Goal: Information Seeking & Learning: Learn about a topic

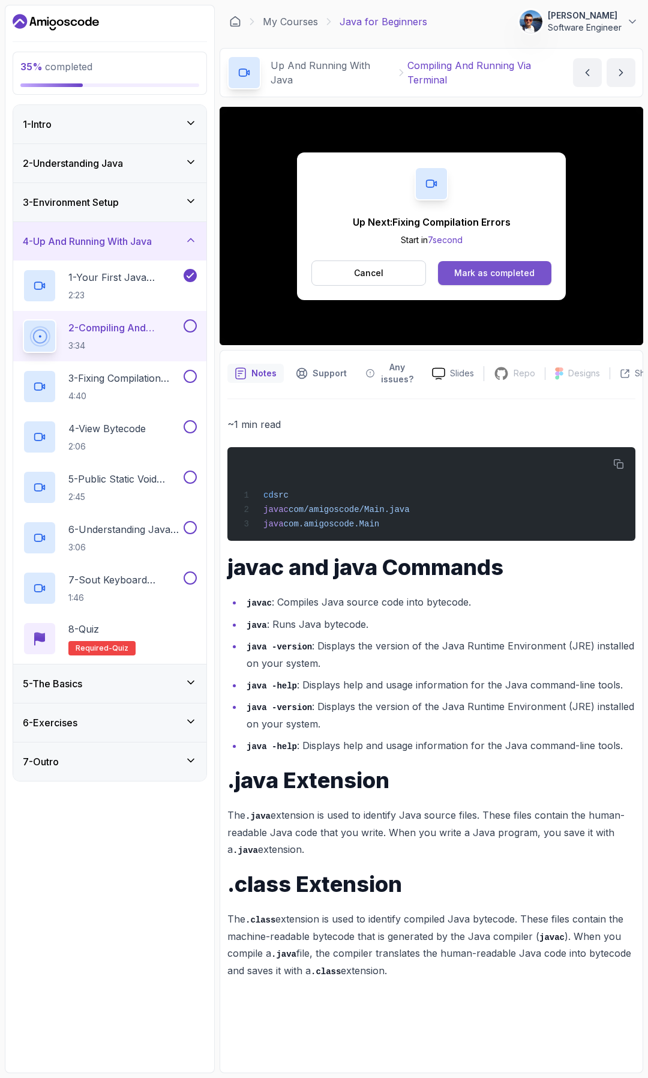
click at [510, 274] on div "Mark as completed" at bounding box center [494, 273] width 80 height 12
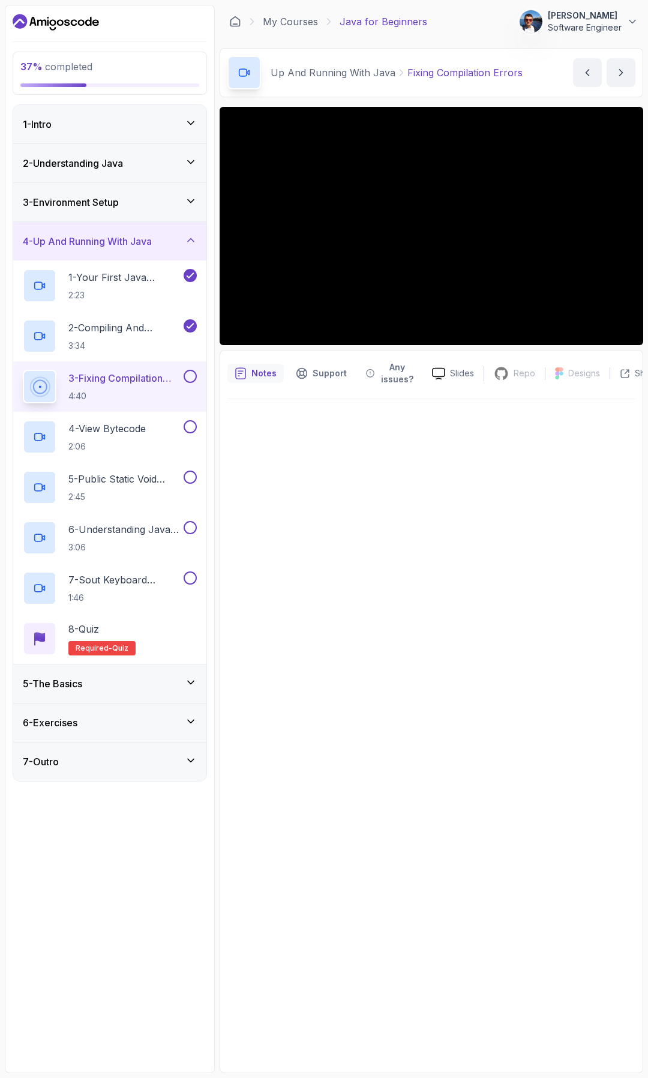
click at [193, 377] on button at bounding box center [190, 376] width 13 height 13
click at [145, 433] on p "4 - View Bytecode" at bounding box center [106, 428] width 77 height 14
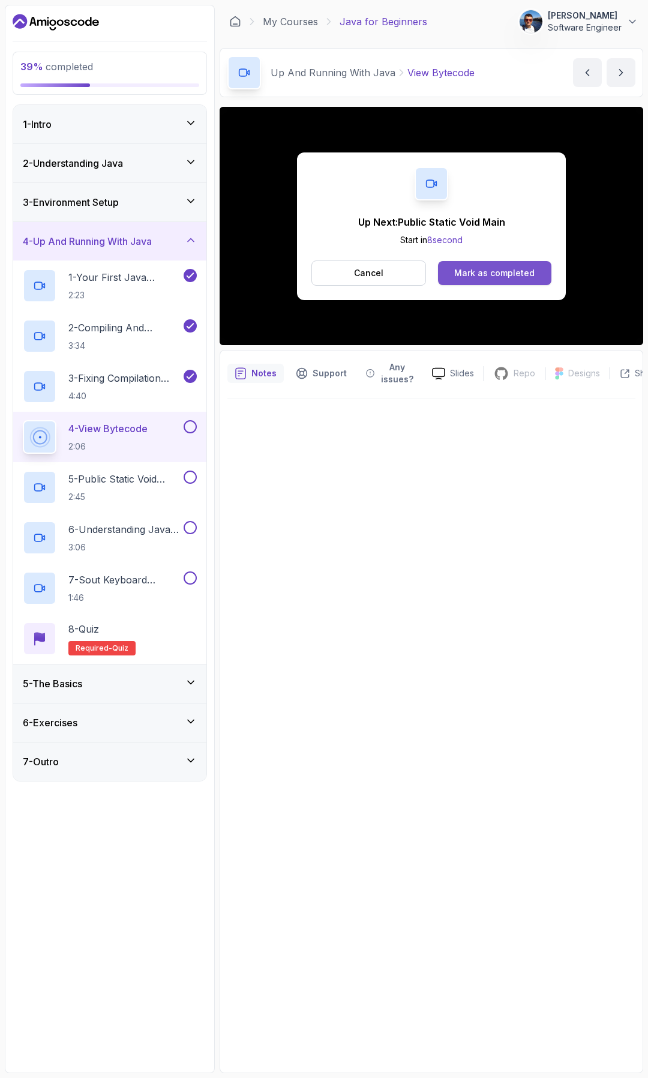
click at [505, 269] on div "Mark as completed" at bounding box center [494, 273] width 80 height 12
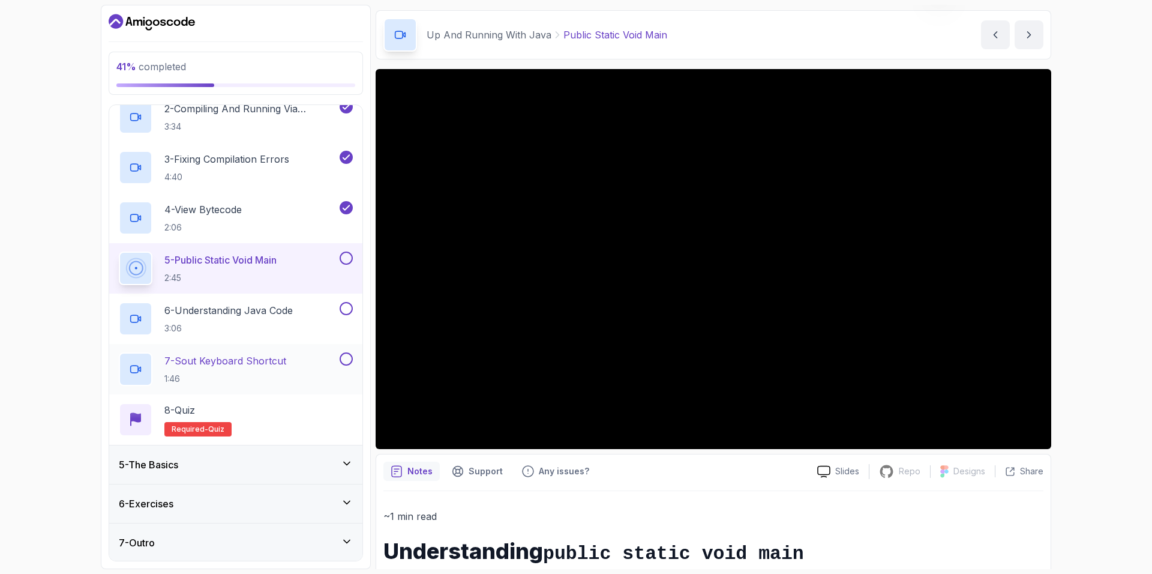
scroll to position [220, 0]
click at [346, 501] on icon at bounding box center [347, 500] width 6 height 3
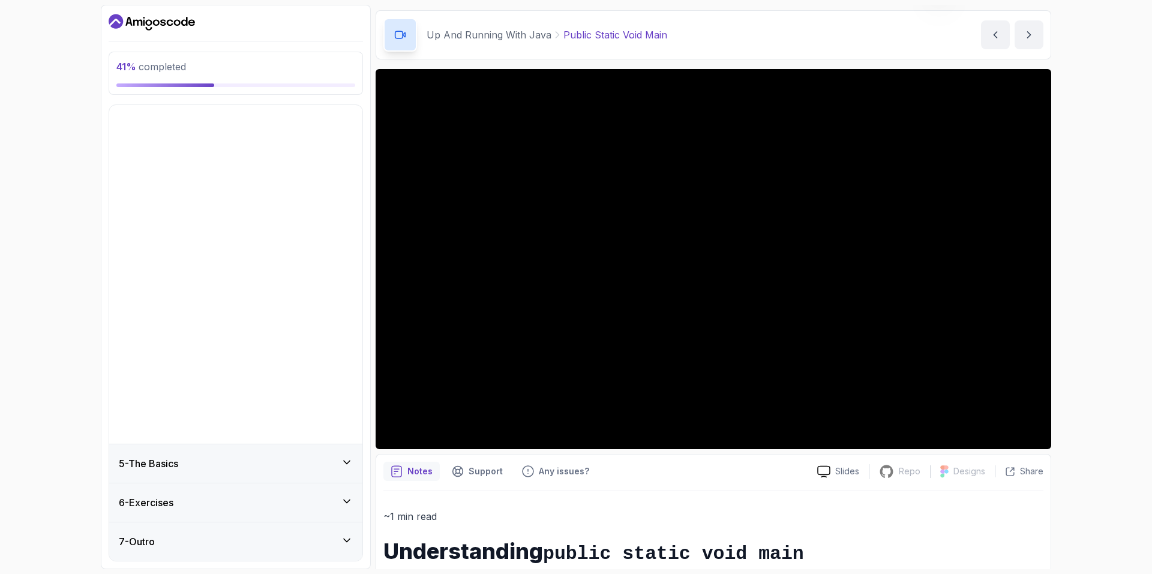
scroll to position [0, 0]
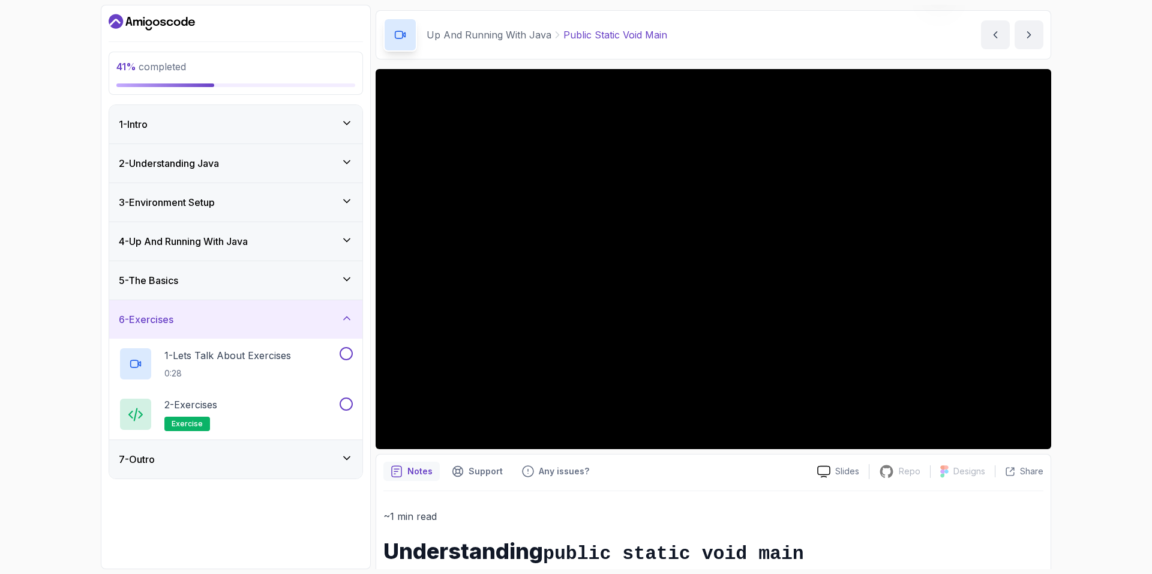
click at [347, 282] on icon at bounding box center [347, 279] width 12 height 12
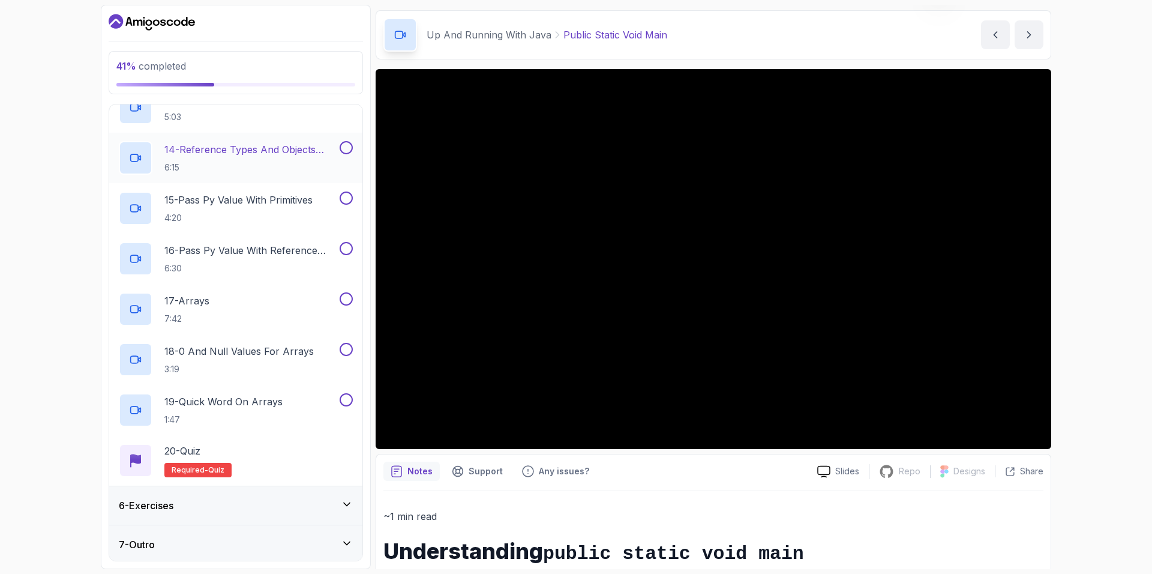
scroll to position [825, 0]
click at [341, 535] on icon at bounding box center [347, 540] width 12 height 12
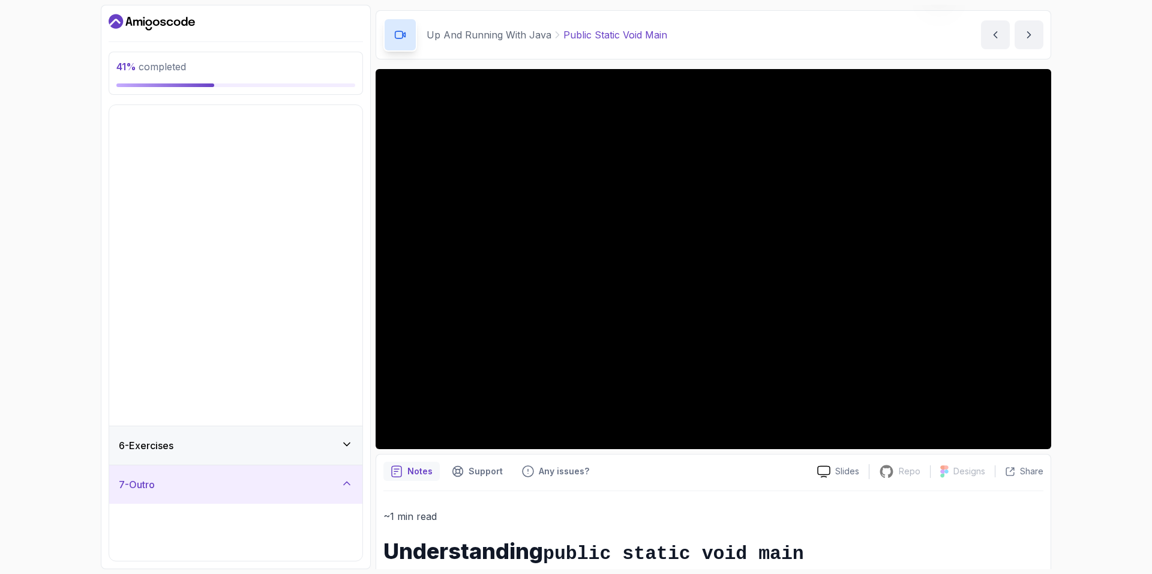
scroll to position [0, 0]
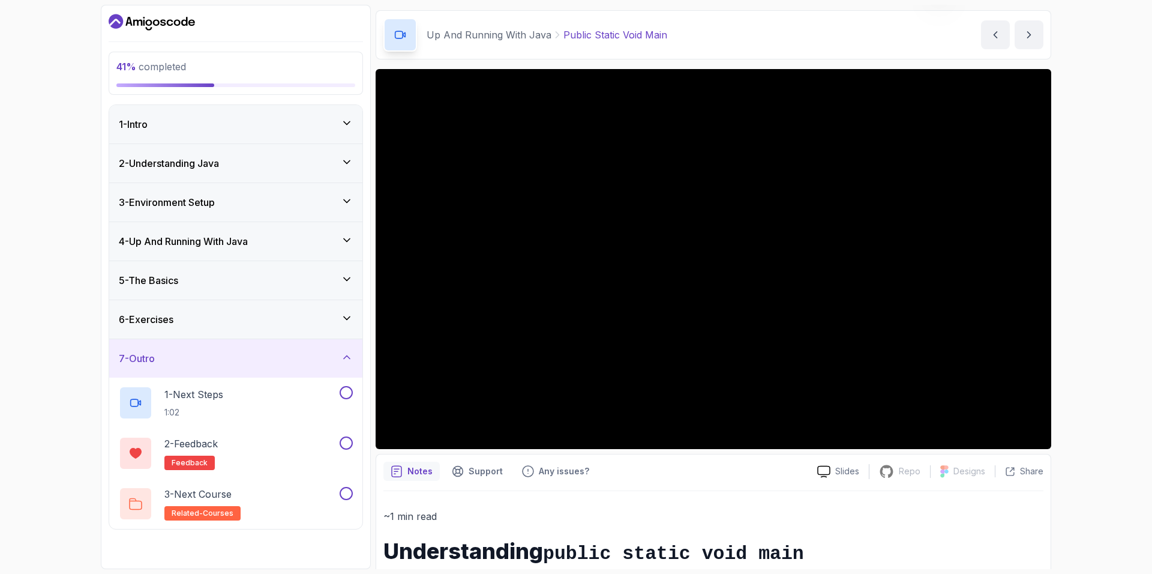
click at [347, 197] on icon at bounding box center [347, 201] width 12 height 12
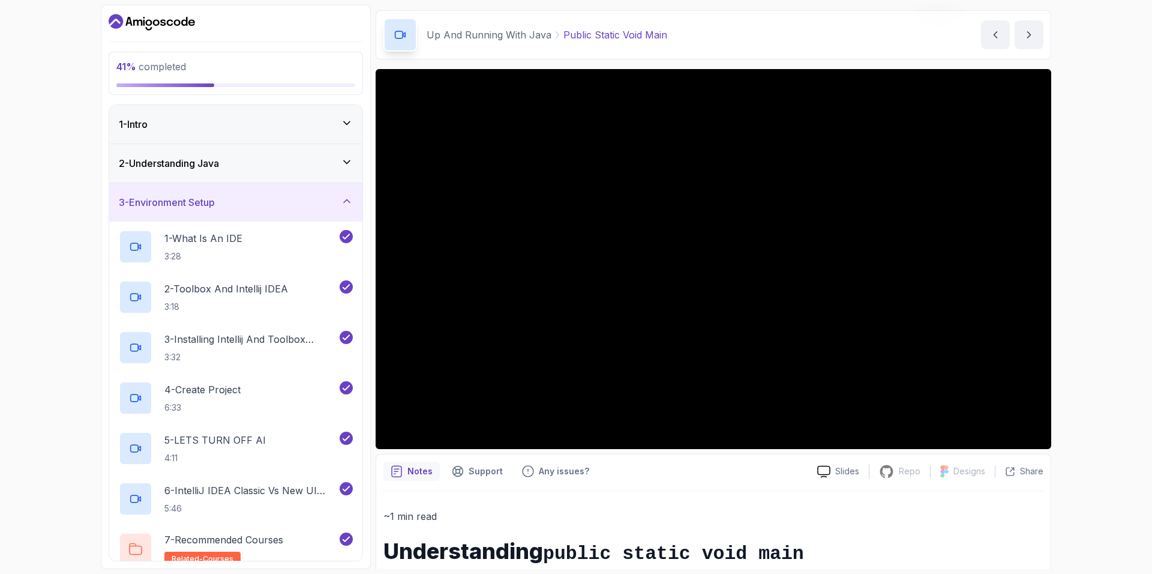
click at [347, 197] on icon at bounding box center [347, 201] width 12 height 12
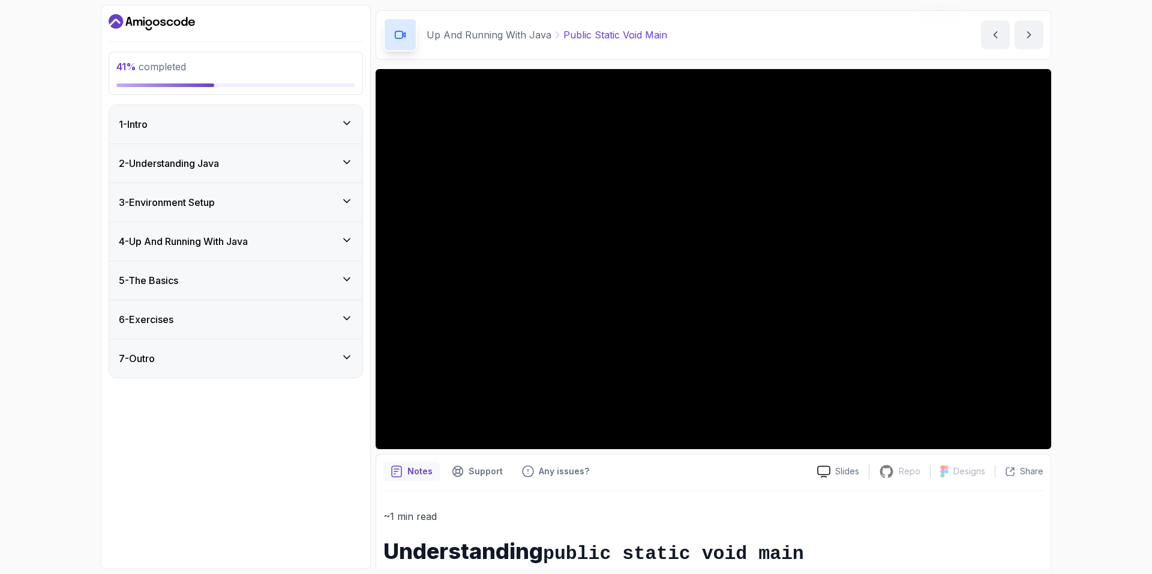
click at [346, 236] on icon at bounding box center [347, 240] width 12 height 12
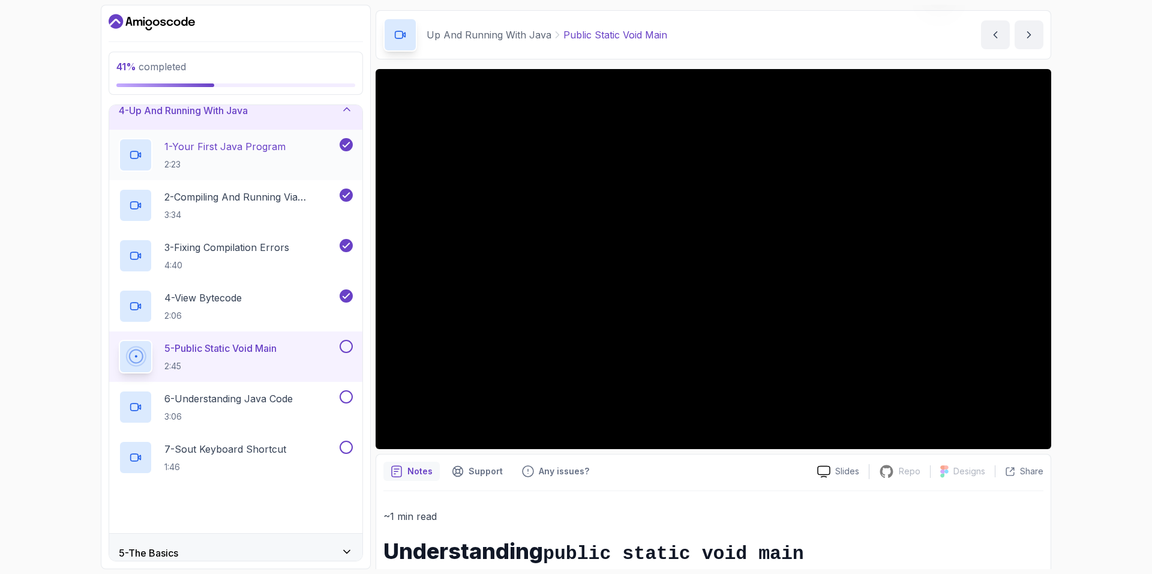
scroll to position [200, 0]
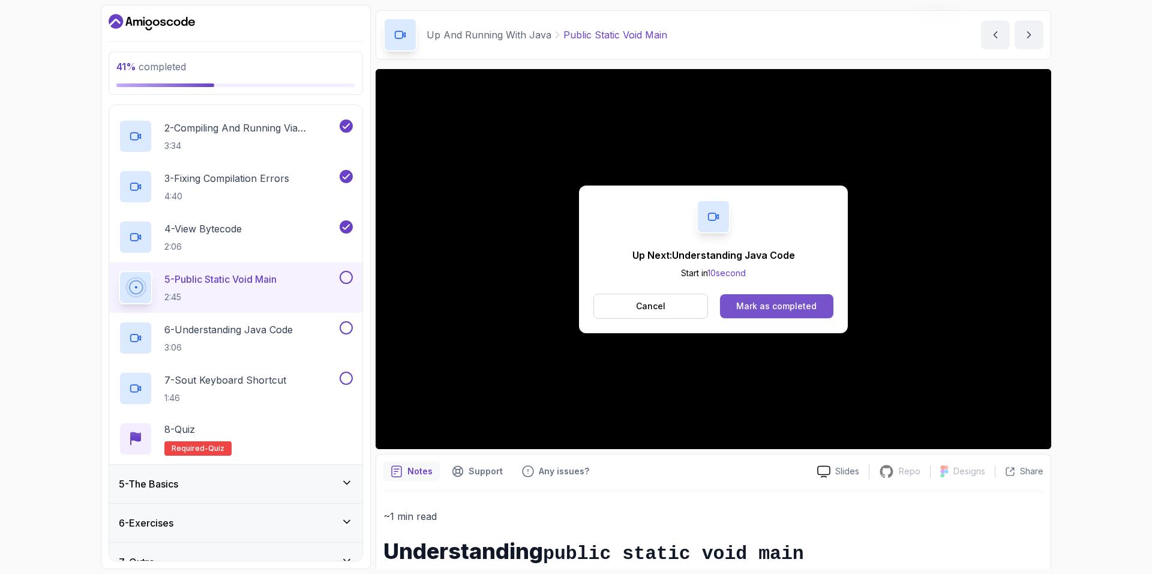
click at [648, 295] on button "Mark as completed" at bounding box center [776, 306] width 113 height 24
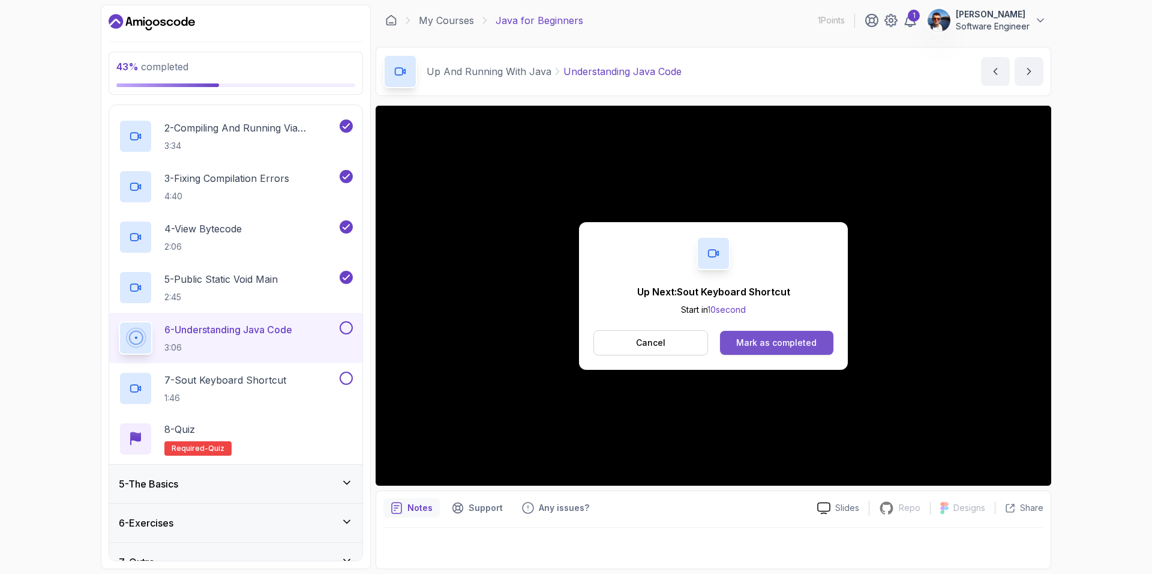
click at [648, 348] on div "Mark as completed" at bounding box center [776, 343] width 80 height 12
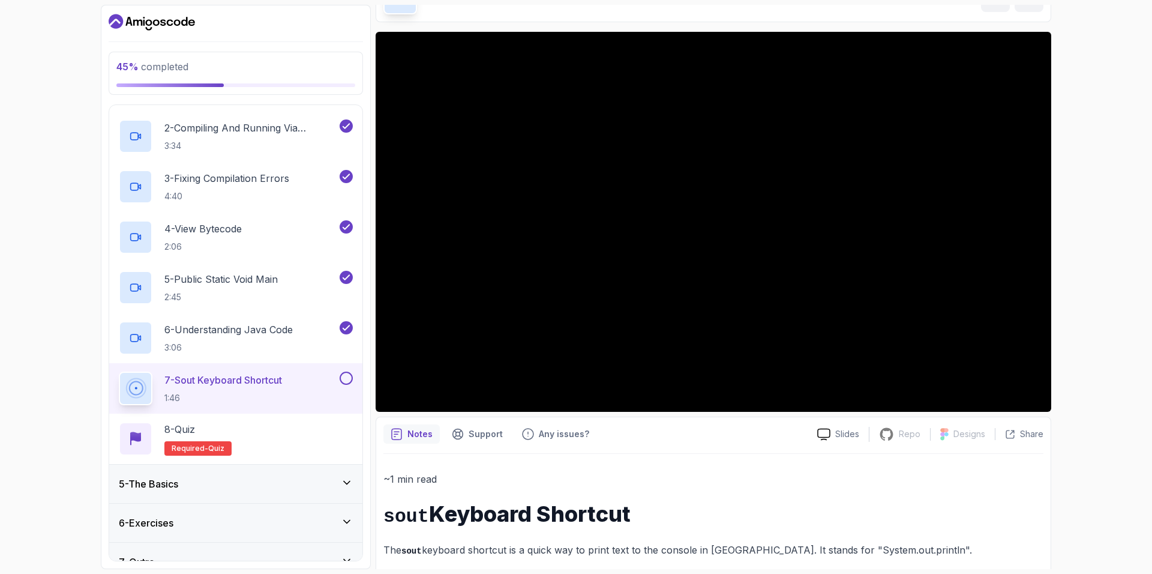
scroll to position [68, 0]
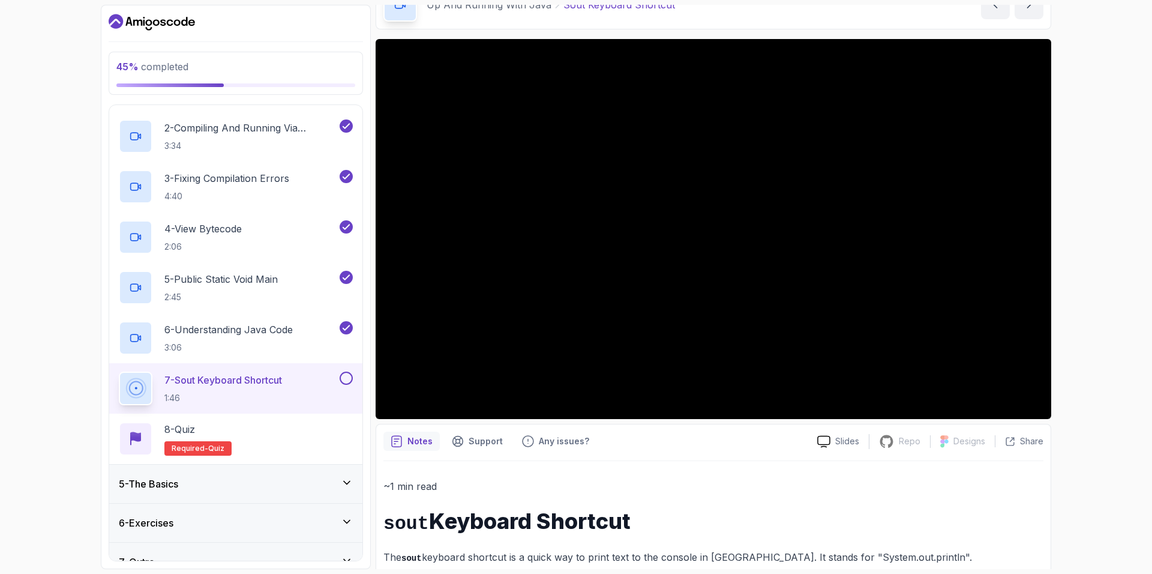
click at [347, 378] on button at bounding box center [346, 377] width 13 height 13
click at [317, 433] on div "8 - Quiz Required- quiz" at bounding box center [236, 439] width 234 height 34
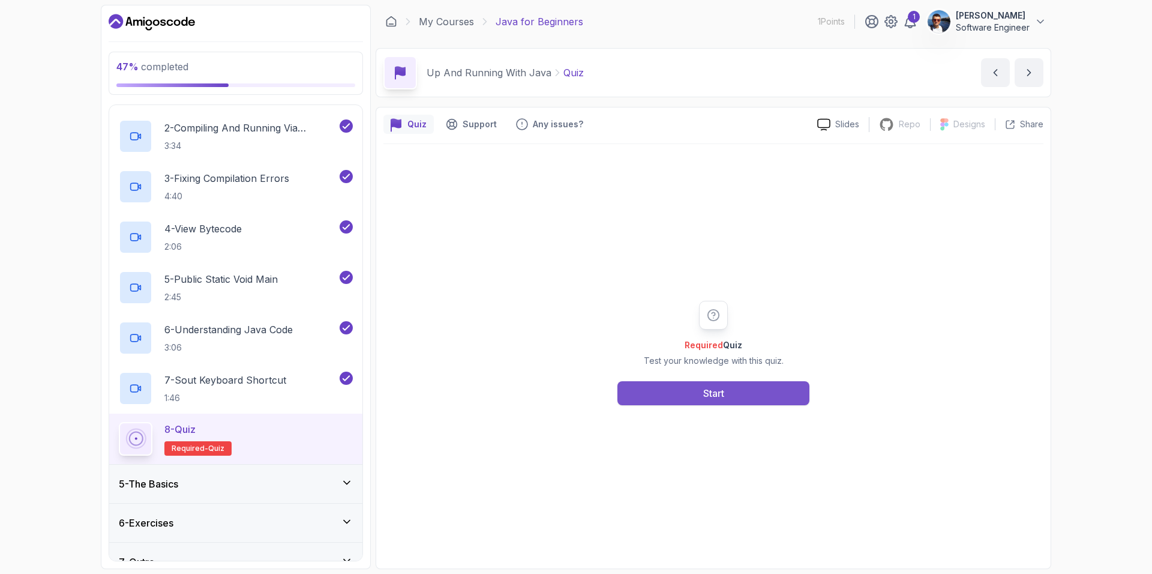
click at [648, 398] on button "Start" at bounding box center [714, 393] width 192 height 24
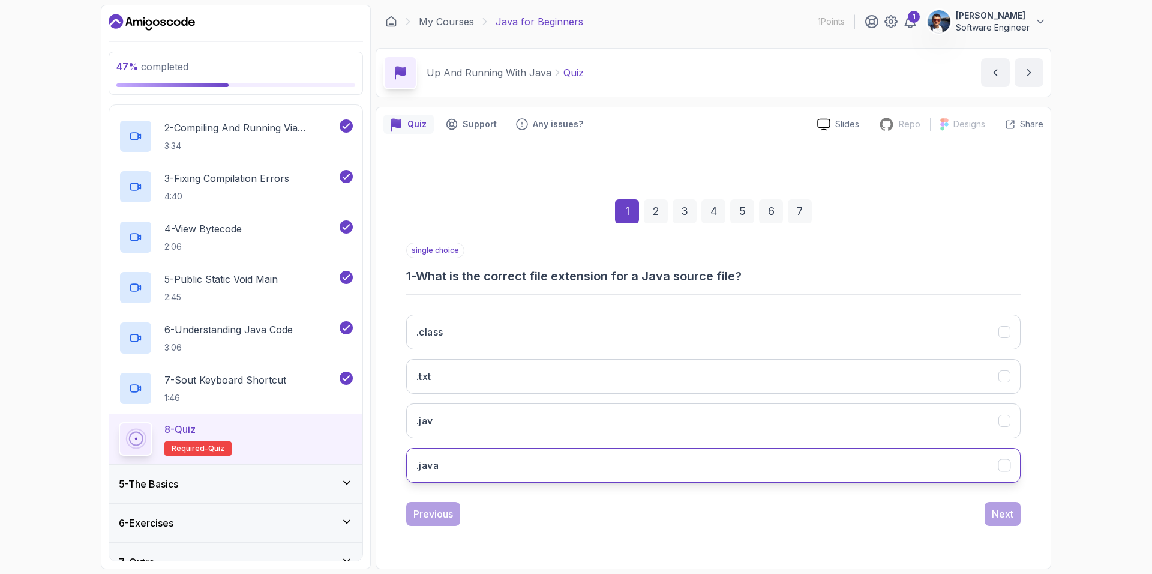
click at [542, 460] on button ".java" at bounding box center [713, 465] width 615 height 35
click at [648, 517] on div "Next" at bounding box center [1003, 514] width 22 height 14
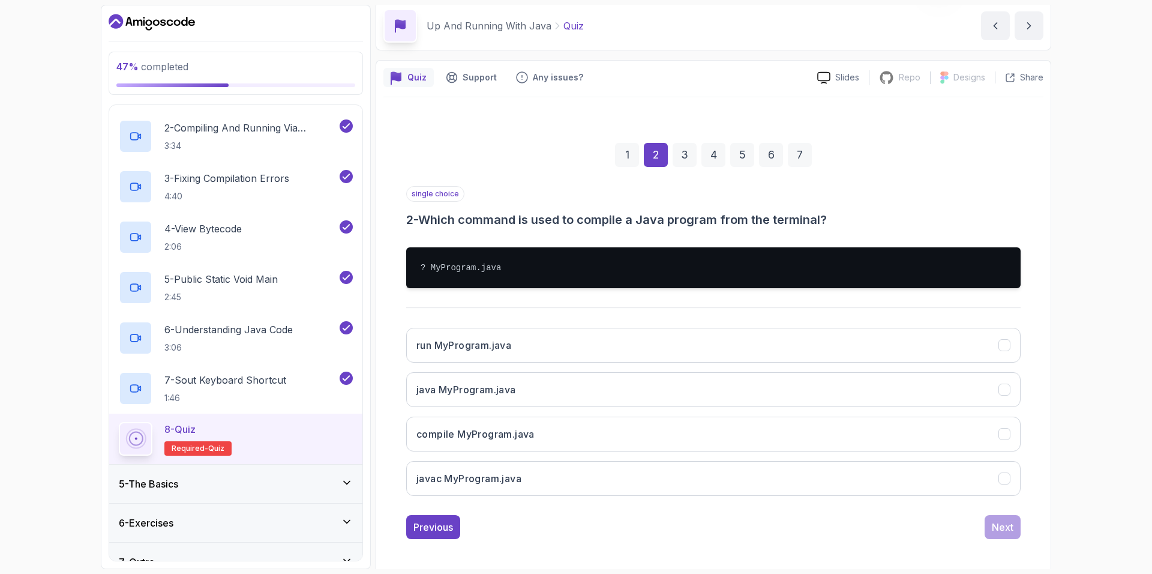
scroll to position [51, 0]
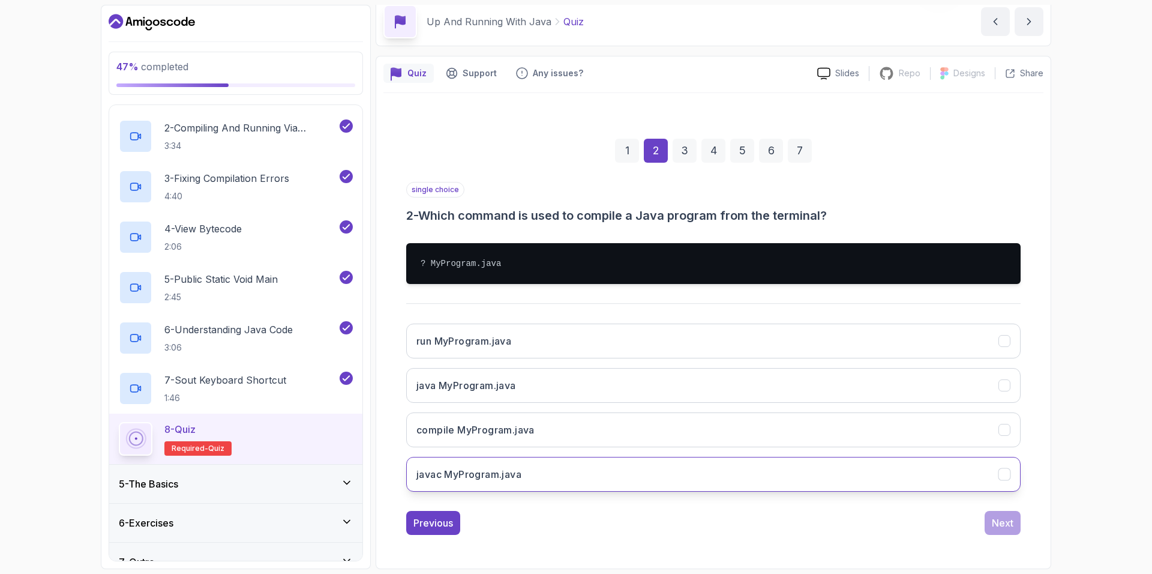
click at [624, 473] on button "javac MyProgram.java" at bounding box center [713, 474] width 615 height 35
click at [648, 527] on button "Next" at bounding box center [1003, 523] width 36 height 24
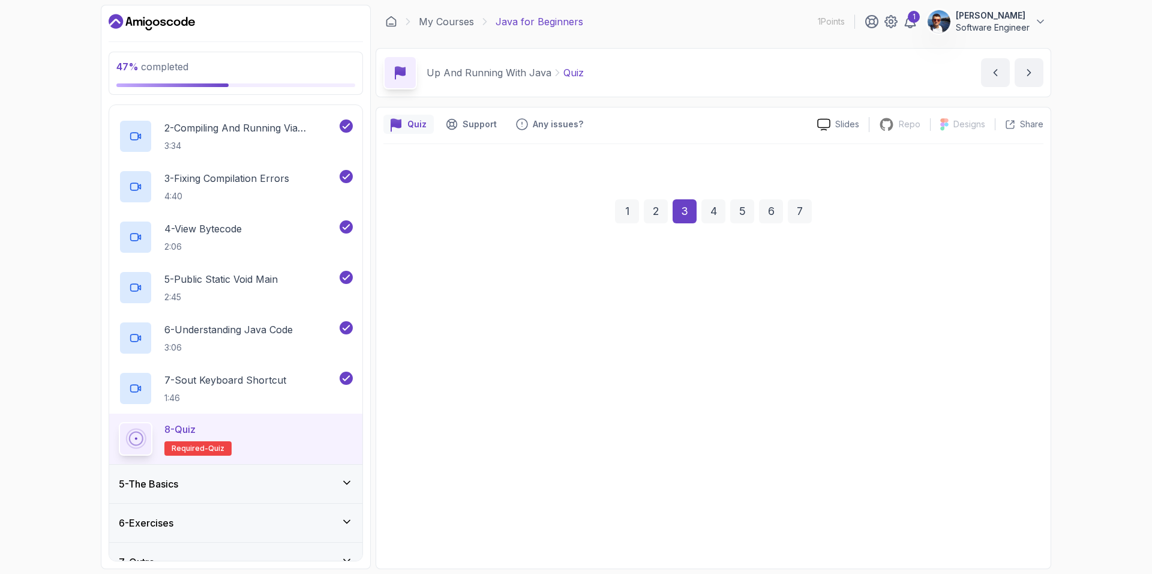
scroll to position [0, 0]
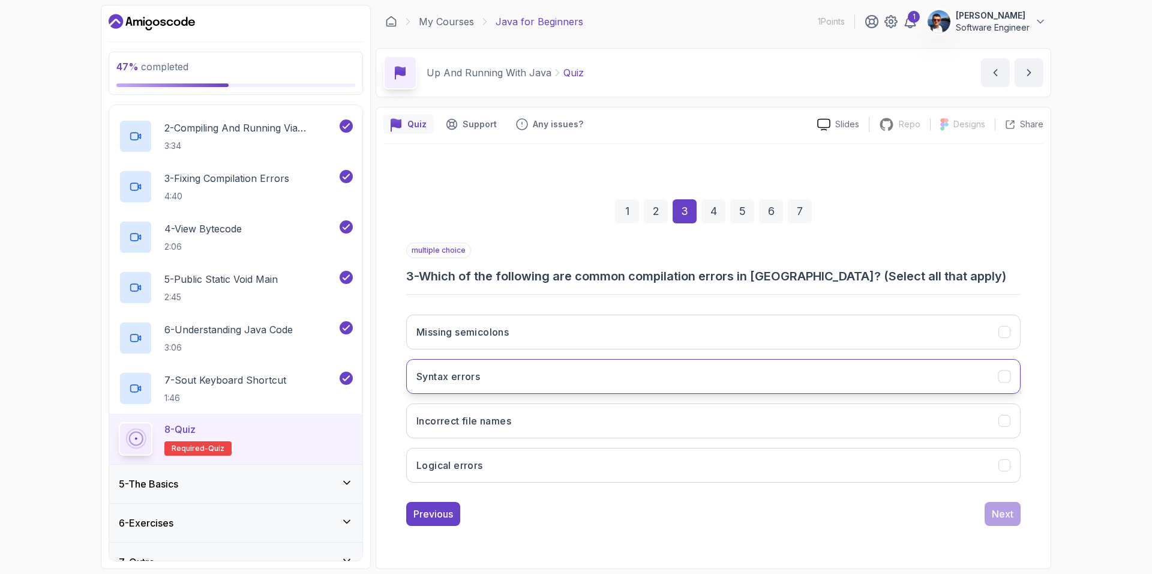
click at [648, 377] on icon "Syntax errors" at bounding box center [1004, 376] width 7 height 5
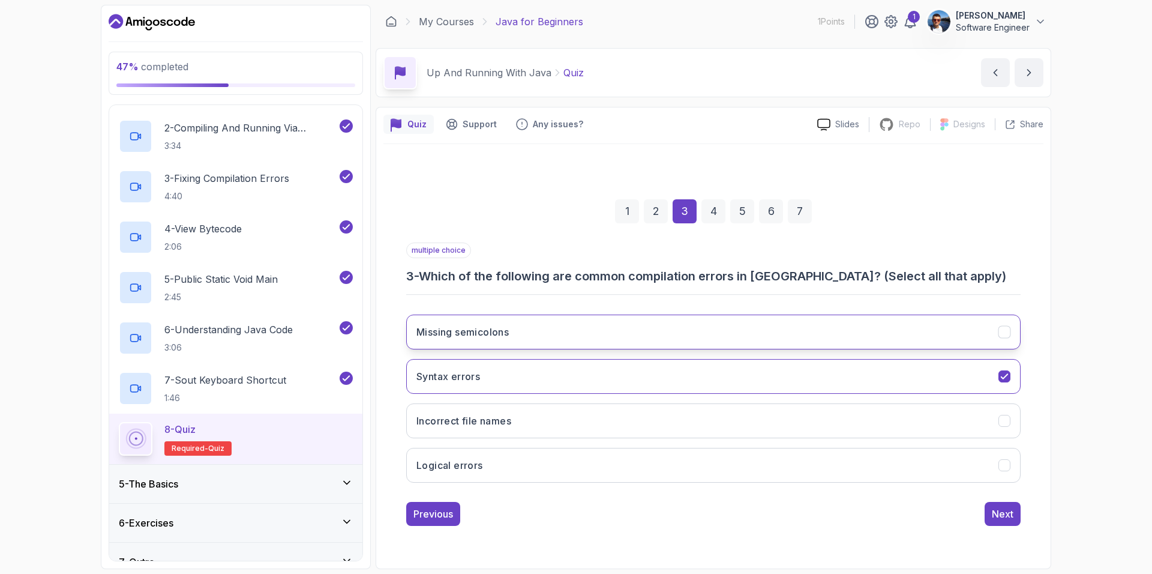
click at [648, 328] on icon "Missing semicolons" at bounding box center [1004, 331] width 11 height 11
click at [648, 519] on div "Next" at bounding box center [1003, 514] width 22 height 14
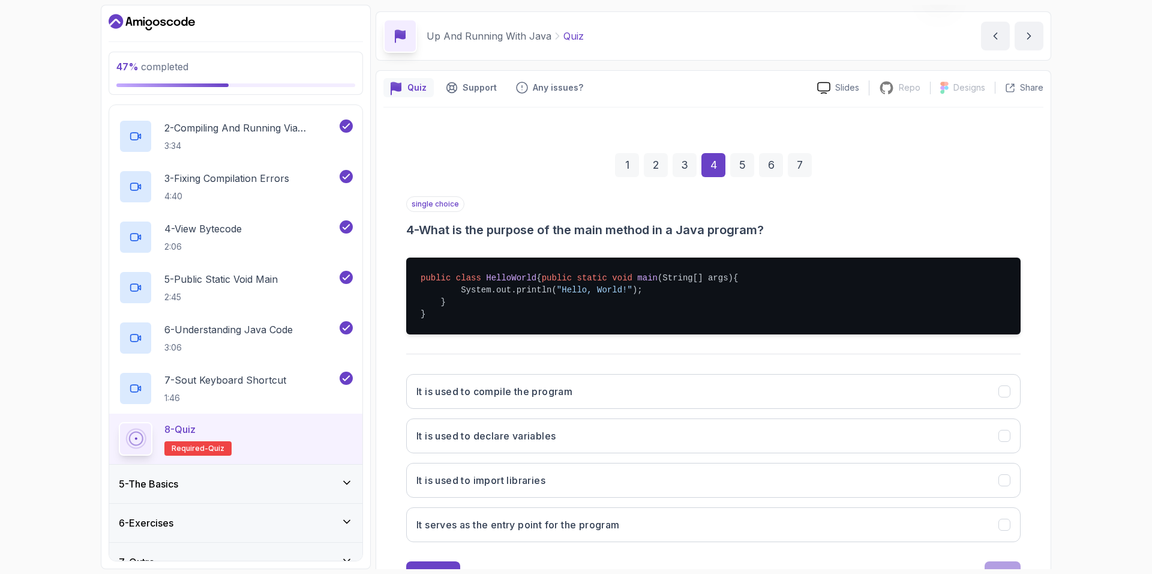
scroll to position [99, 0]
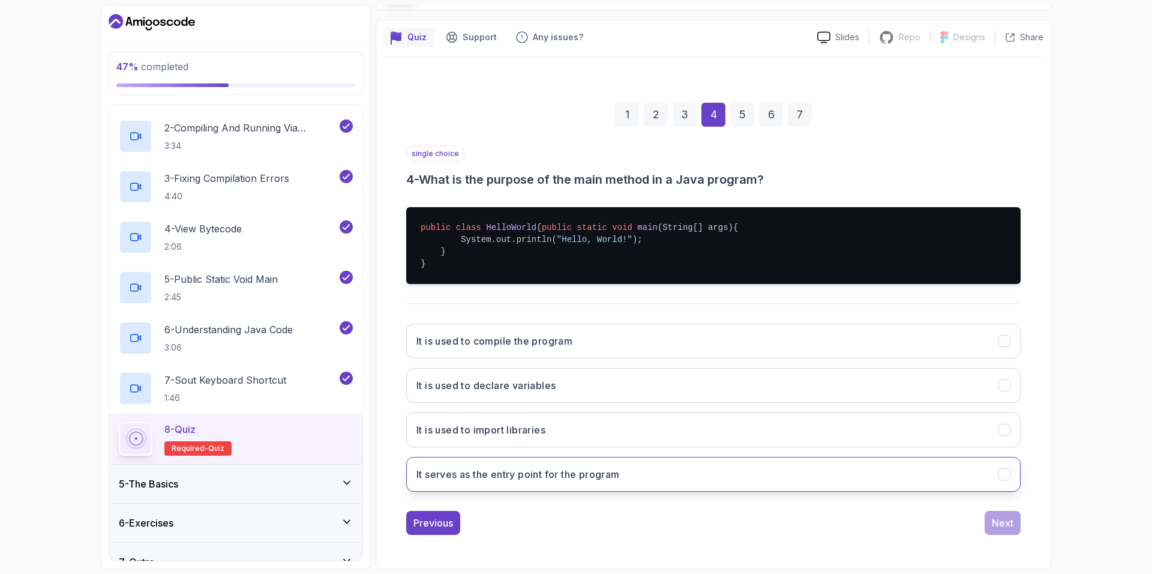
click at [648, 476] on button "It serves as the entry point for the program" at bounding box center [713, 474] width 615 height 35
click at [648, 527] on div "Next" at bounding box center [1003, 523] width 22 height 14
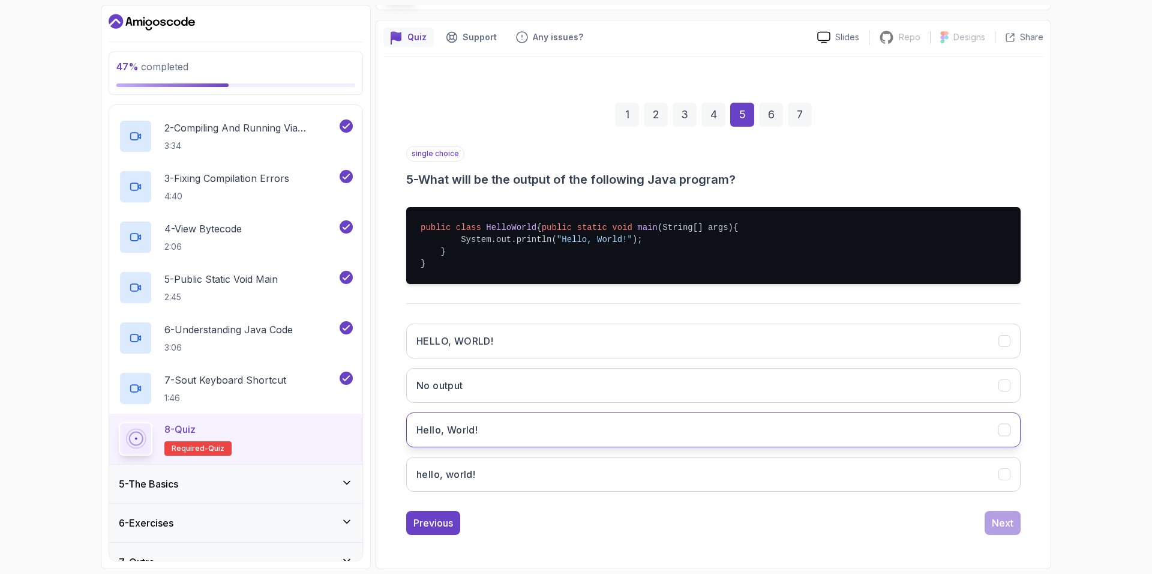
click at [537, 430] on button "Hello, World!" at bounding box center [713, 429] width 615 height 35
click at [648, 523] on div "Next" at bounding box center [1003, 523] width 22 height 14
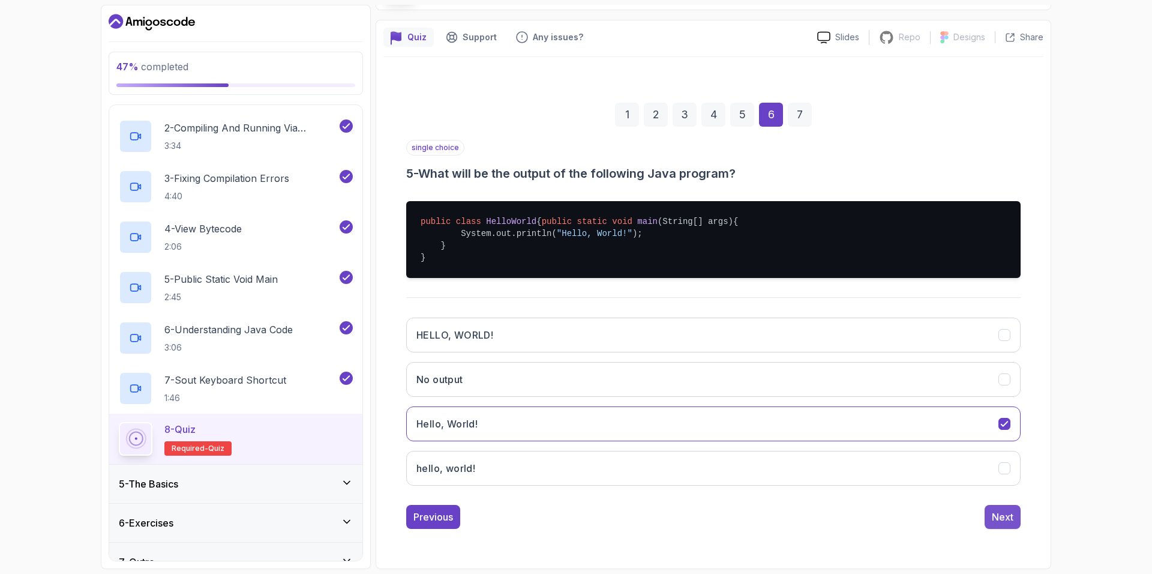
scroll to position [0, 0]
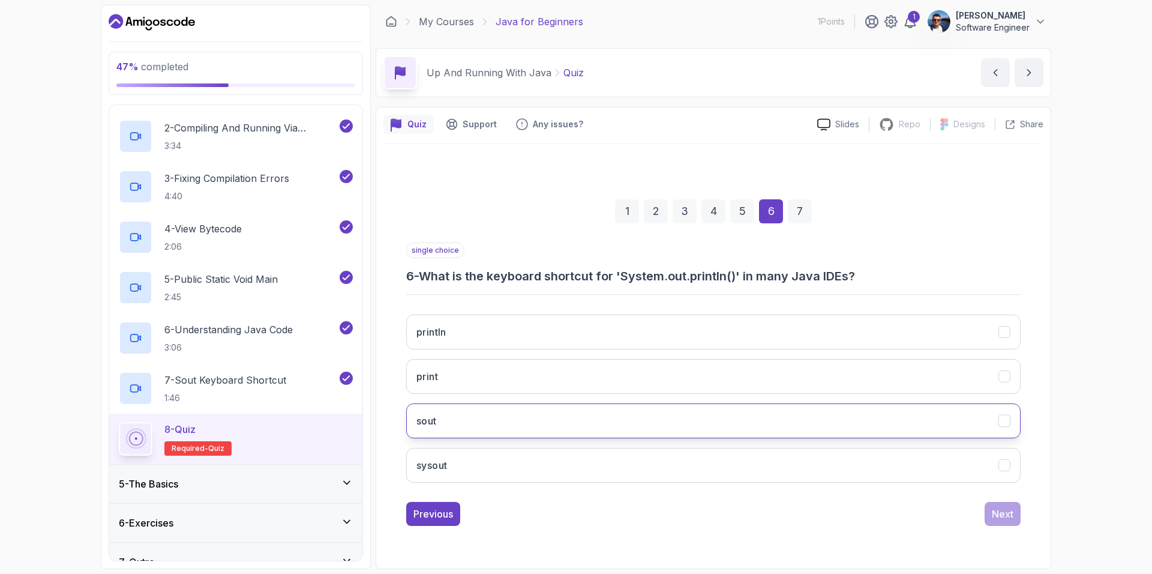
click at [477, 417] on button "sout" at bounding box center [713, 420] width 615 height 35
click at [648, 520] on div "Next" at bounding box center [1003, 514] width 22 height 14
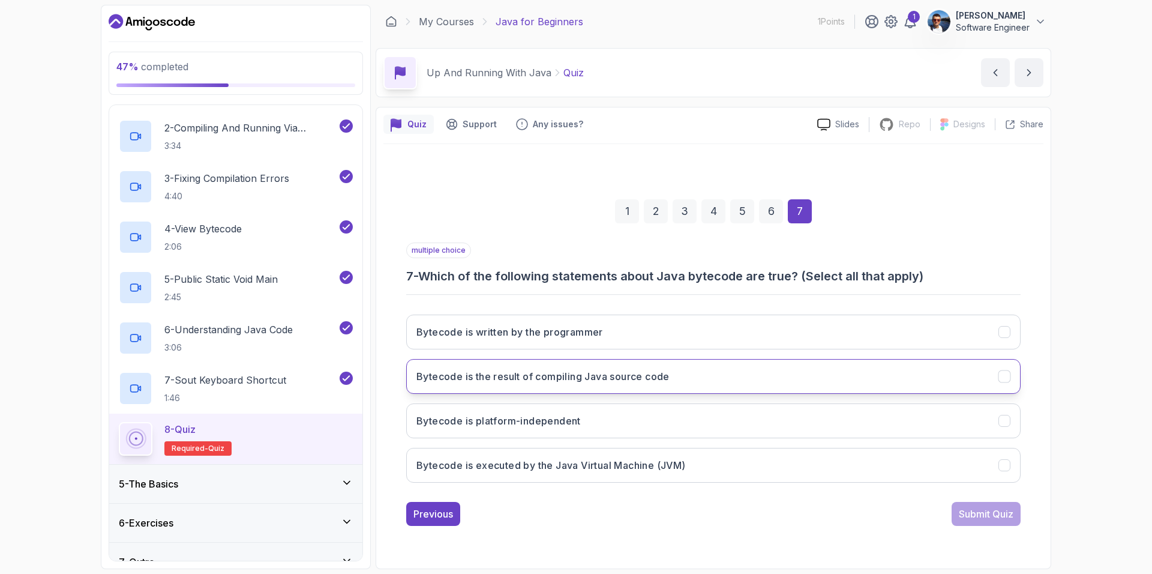
click at [648, 375] on icon "Bytecode is the result of compiling Java source code" at bounding box center [1004, 375] width 11 height 11
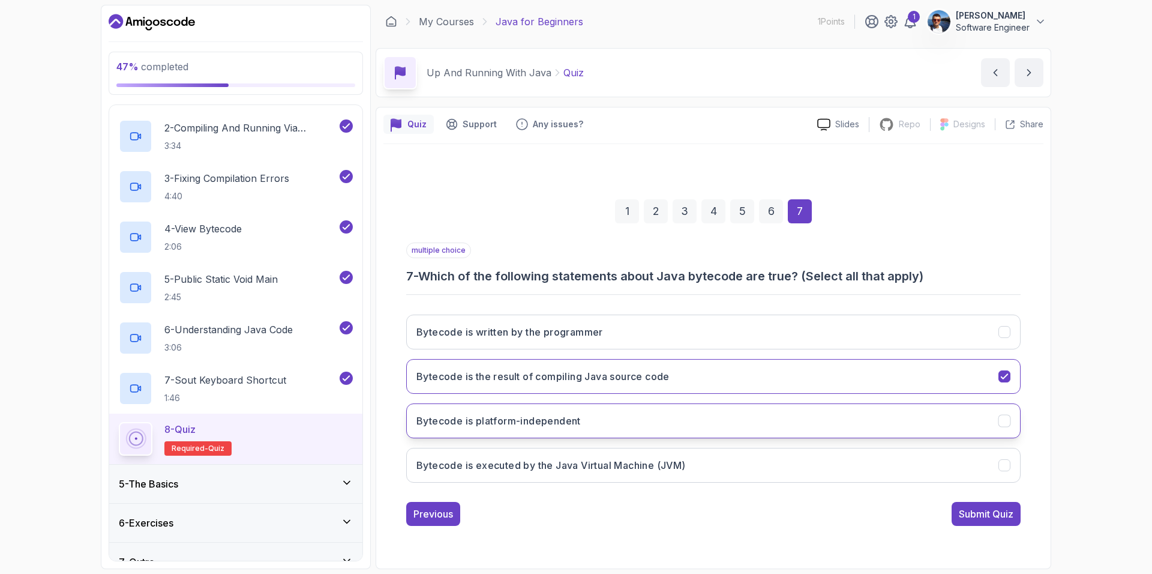
click at [648, 418] on icon "Bytecode is platform-independent" at bounding box center [1004, 420] width 7 height 5
click at [648, 463] on icon "Bytecode is executed by the Java Virtual Machine (JVM)" at bounding box center [1004, 464] width 11 height 11
click at [648, 512] on div "Submit Quiz" at bounding box center [986, 514] width 55 height 14
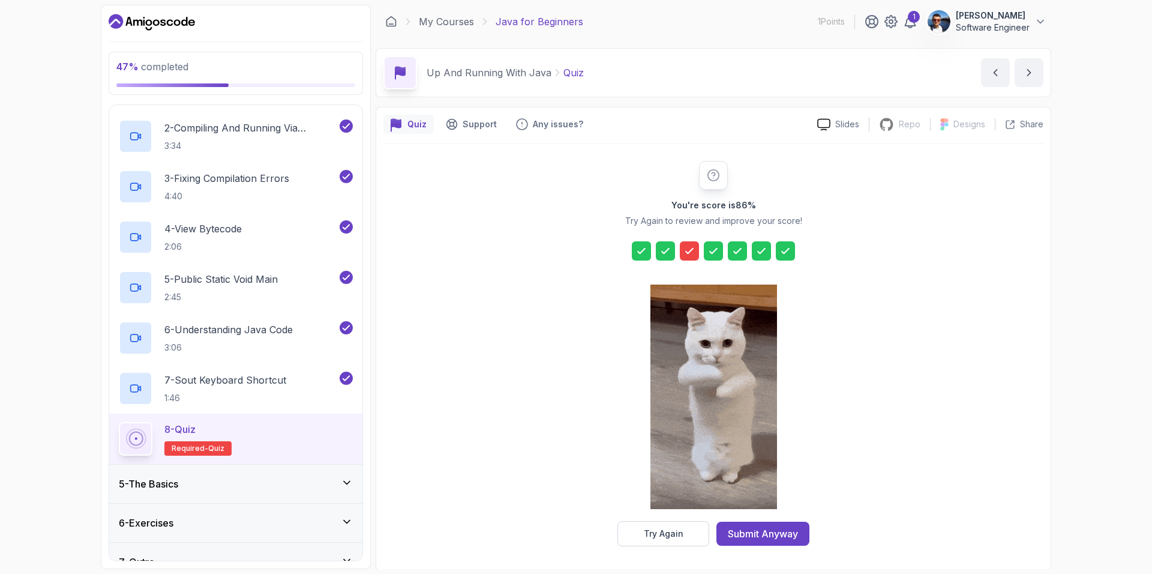
click at [648, 246] on icon at bounding box center [690, 251] width 12 height 12
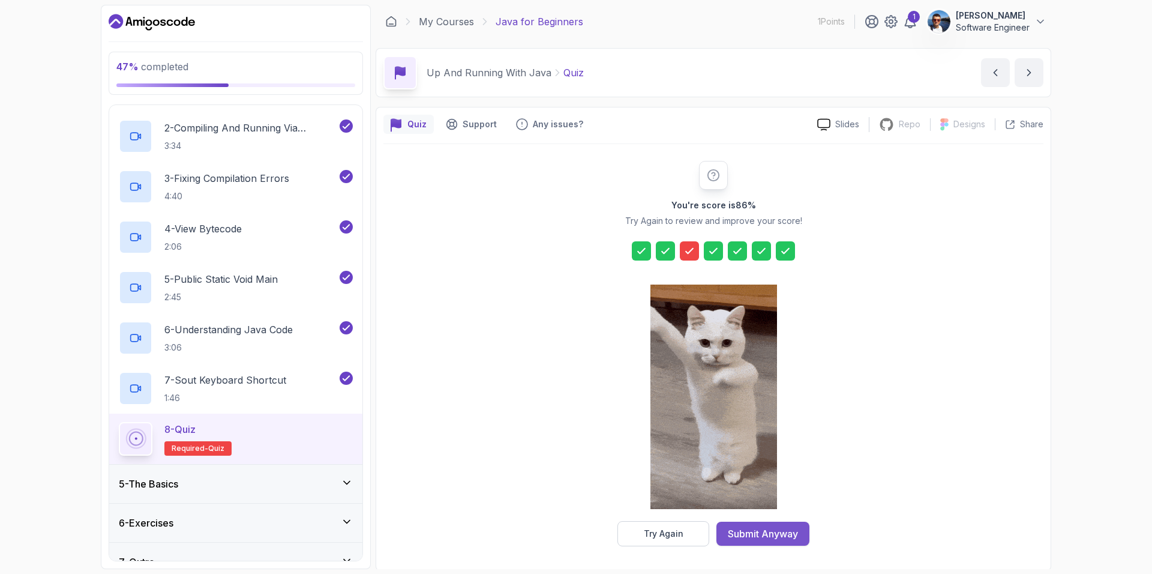
click at [648, 532] on div "Submit Anyway" at bounding box center [763, 533] width 70 height 14
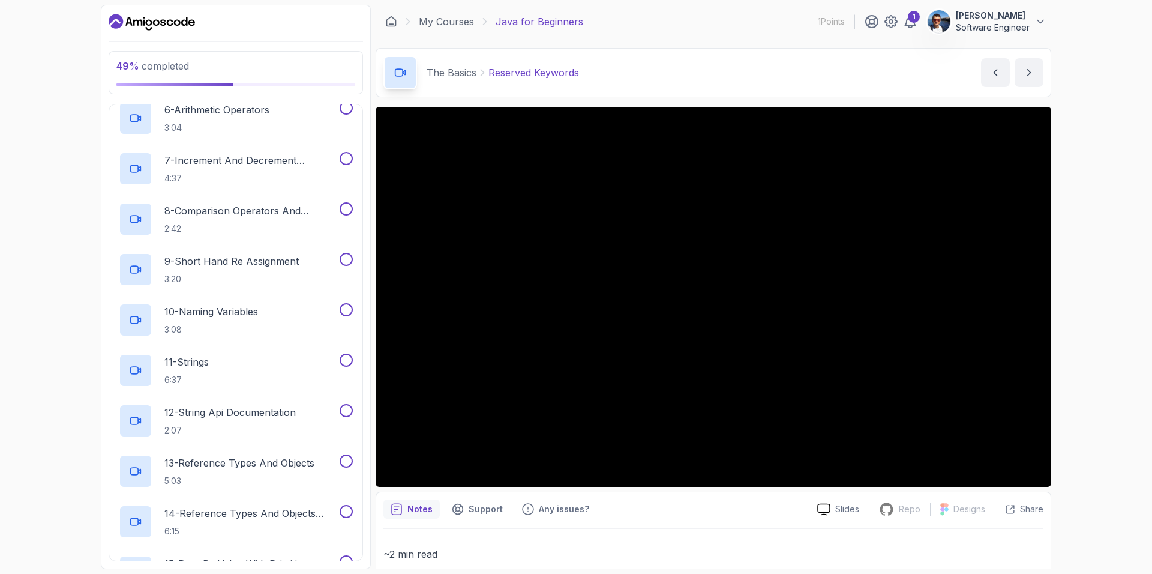
scroll to position [325, 0]
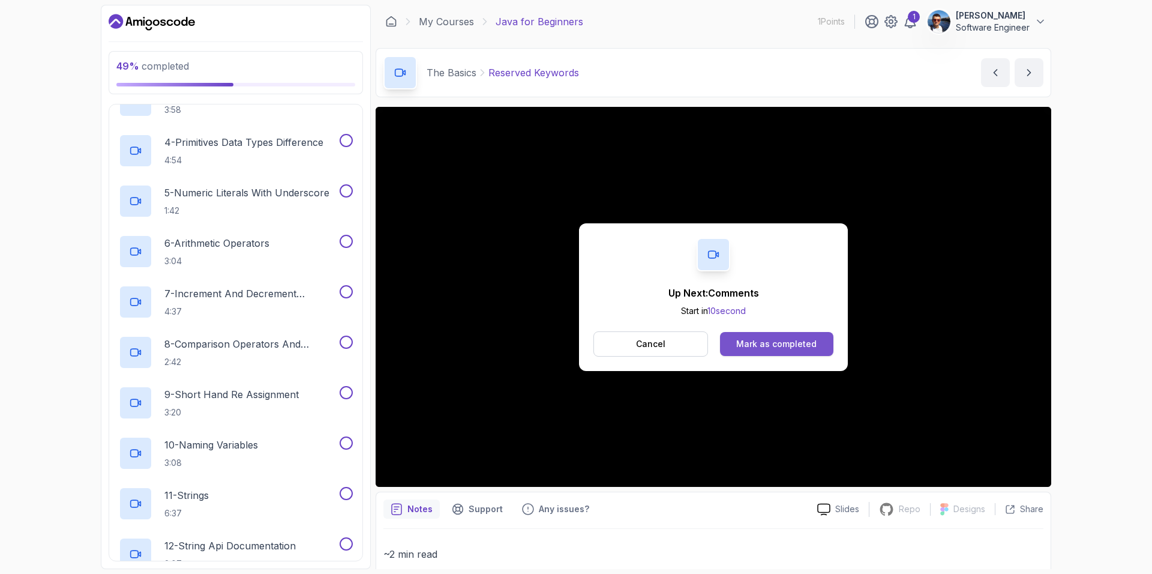
click at [648, 341] on div "Mark as completed" at bounding box center [776, 344] width 80 height 12
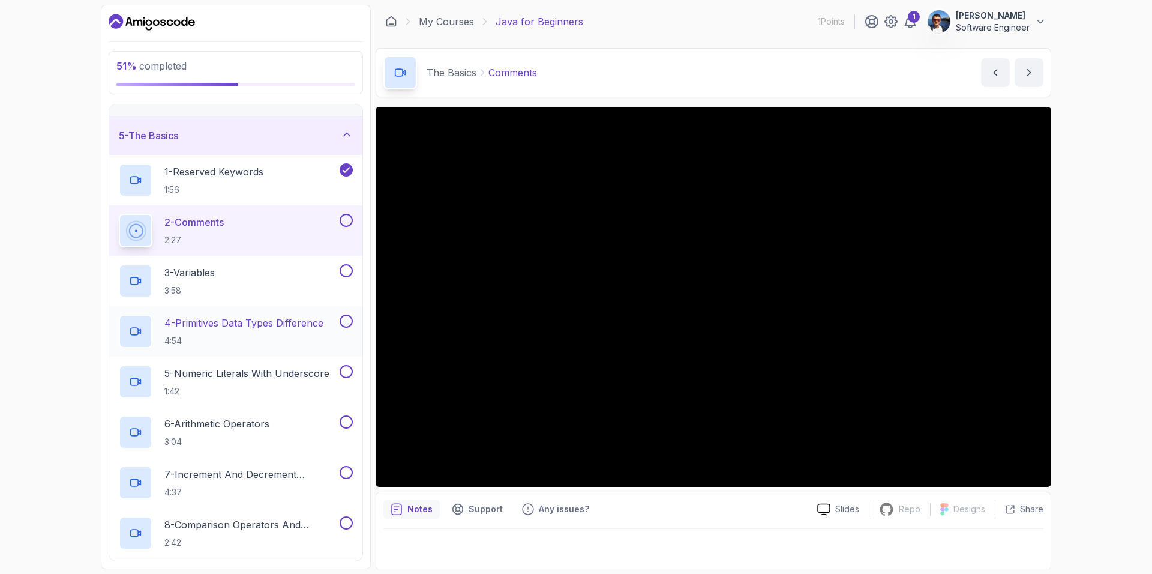
scroll to position [124, 0]
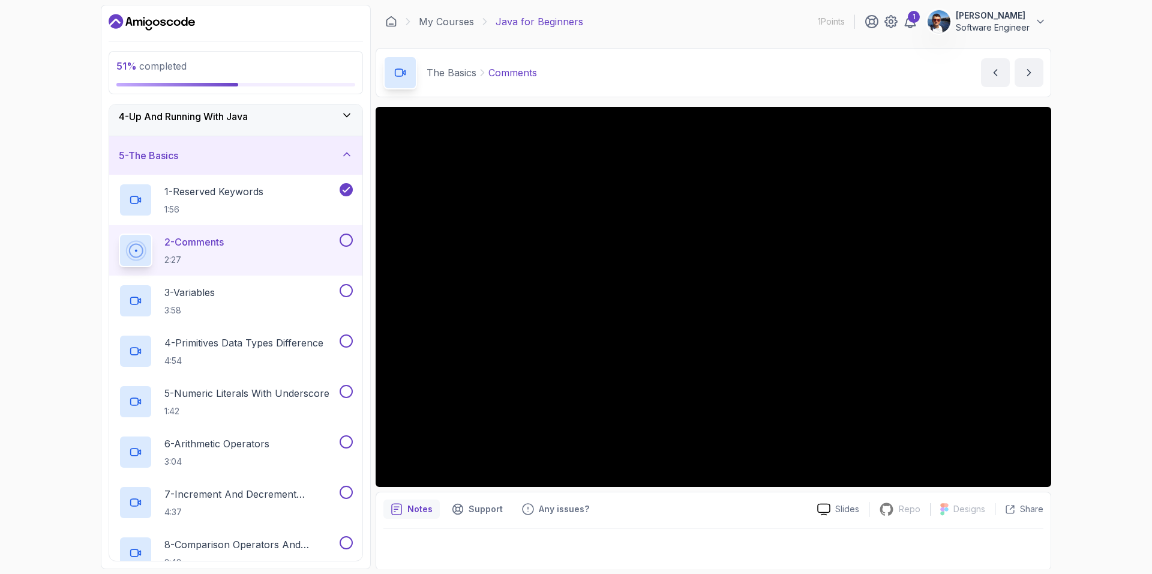
click at [347, 238] on button at bounding box center [346, 239] width 13 height 13
click at [278, 291] on div "3 - Variables 3:58" at bounding box center [228, 301] width 218 height 34
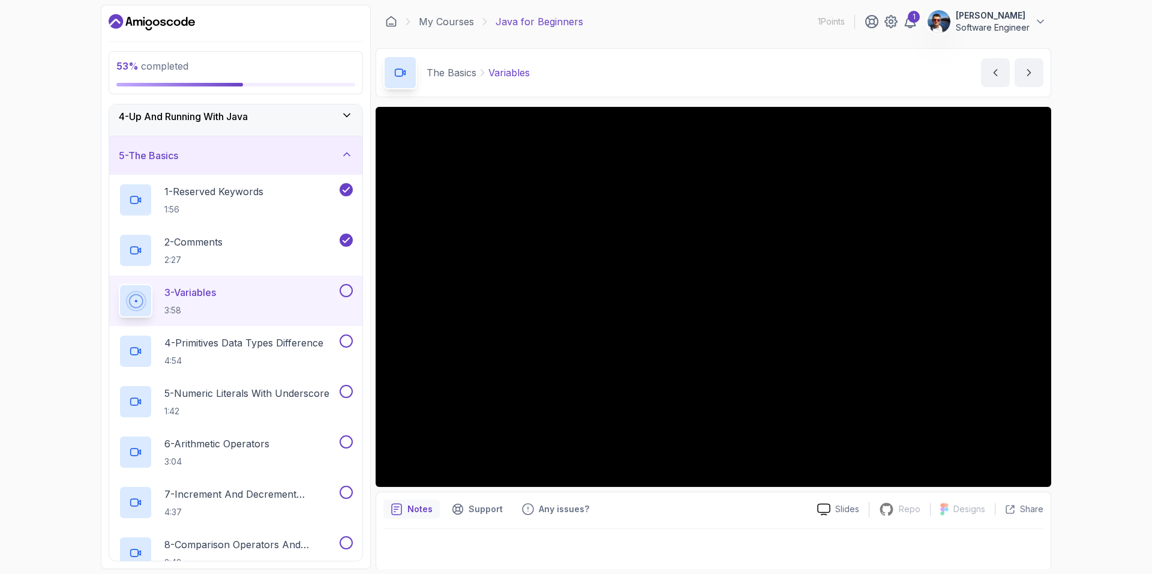
scroll to position [1, 0]
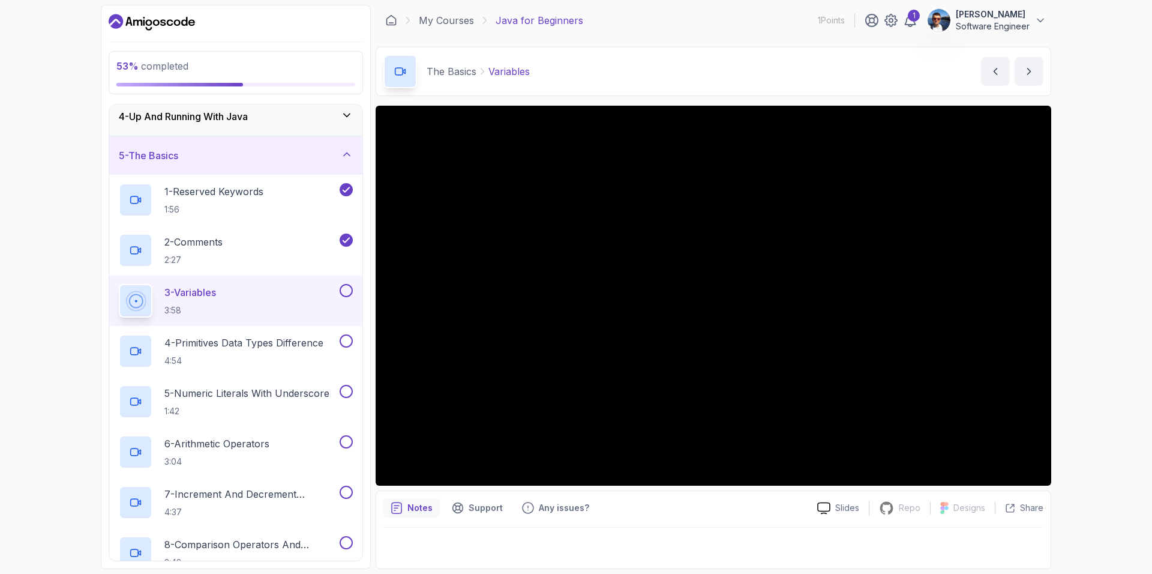
click at [344, 289] on button at bounding box center [346, 290] width 13 height 13
click at [266, 345] on p "4 - Primitives Data Types Difference" at bounding box center [243, 342] width 159 height 14
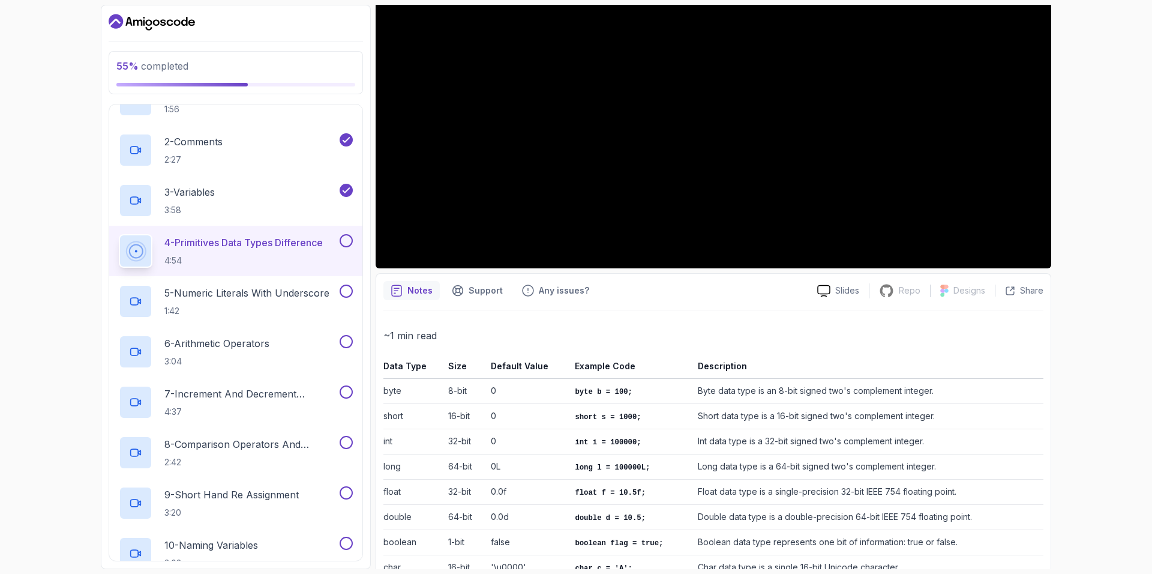
scroll to position [249, 0]
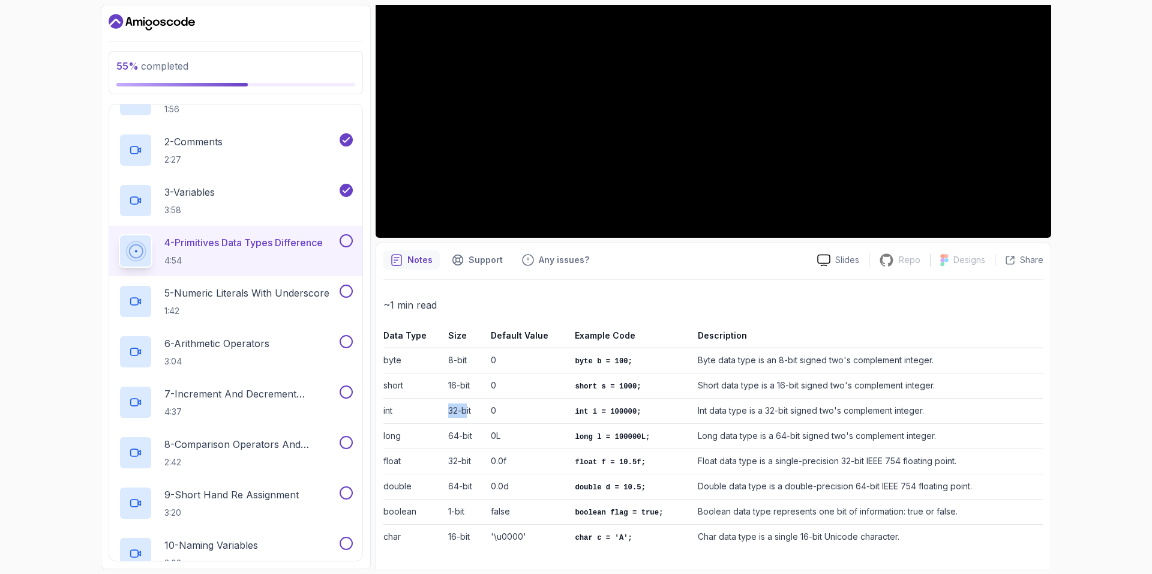
drag, startPoint x: 447, startPoint y: 403, endPoint x: 470, endPoint y: 412, distance: 25.1
click at [469, 412] on td "32-bit" at bounding box center [464, 410] width 42 height 25
click at [459, 442] on td "64-bit" at bounding box center [464, 436] width 42 height 25
drag, startPoint x: 448, startPoint y: 465, endPoint x: 470, endPoint y: 467, distance: 22.3
click at [457, 465] on td "32-bit" at bounding box center [464, 461] width 42 height 25
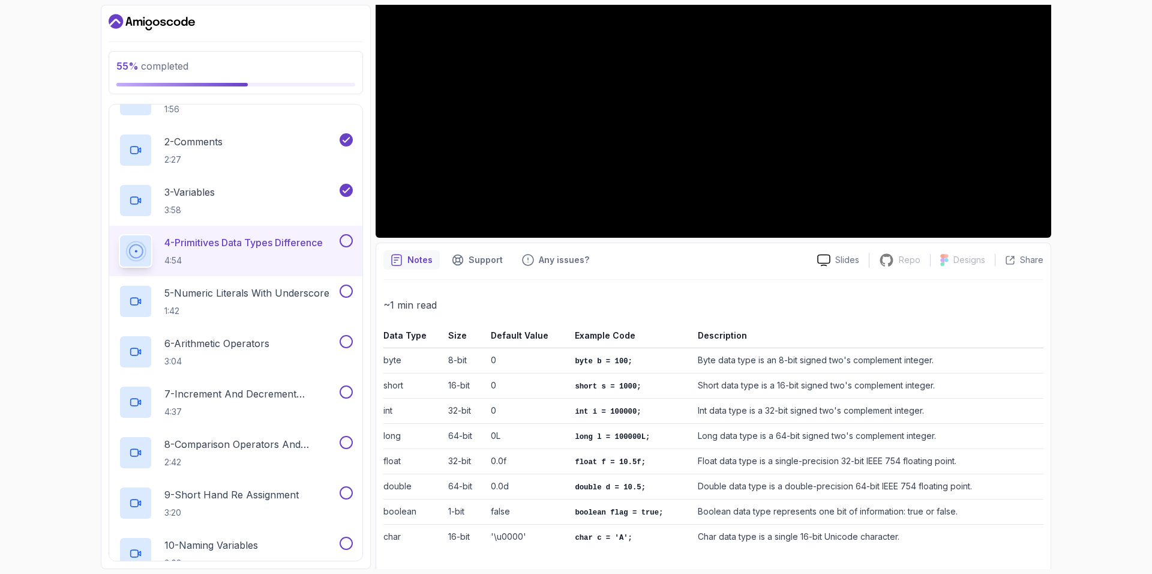
click at [443, 510] on td "1-bit" at bounding box center [464, 511] width 42 height 25
drag, startPoint x: 472, startPoint y: 534, endPoint x: 445, endPoint y: 537, distance: 26.5
click at [445, 537] on td "16-bit" at bounding box center [464, 537] width 42 height 25
drag, startPoint x: 712, startPoint y: 534, endPoint x: 891, endPoint y: 540, distance: 179.0
click at [648, 540] on td "Char data type is a single 16-bit Unicode character." at bounding box center [868, 537] width 350 height 25
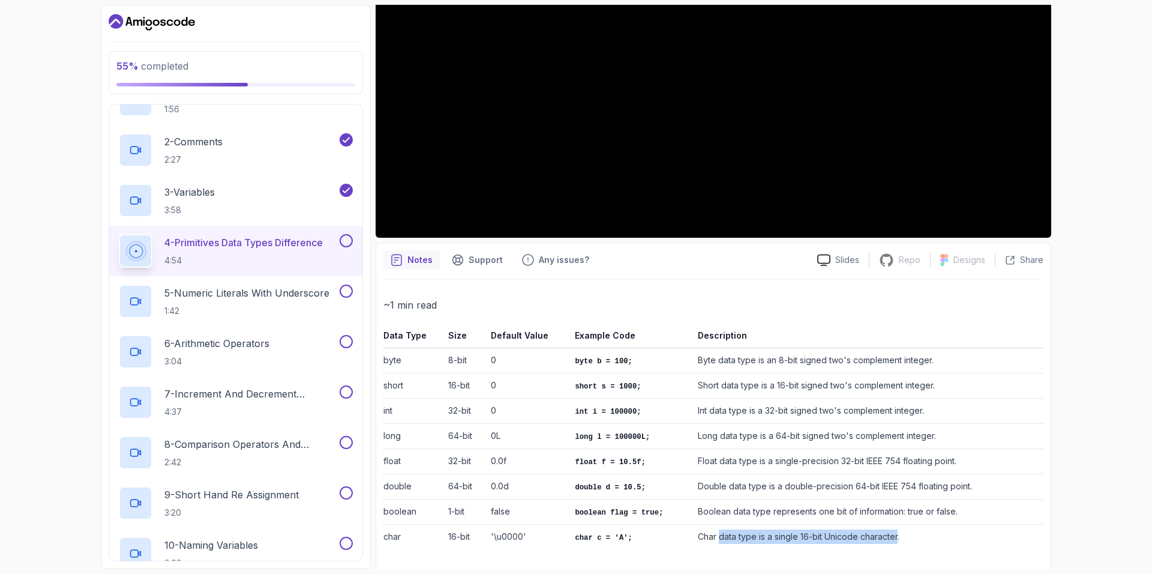
click at [648, 538] on td "Char data type is a single 16-bit Unicode character." at bounding box center [868, 537] width 350 height 25
drag, startPoint x: 797, startPoint y: 535, endPoint x: 862, endPoint y: 538, distance: 64.9
click at [648, 538] on td "Char data type is a single 16-bit Unicode character." at bounding box center [868, 537] width 350 height 25
click at [648, 444] on td "Long data type is a 64-bit signed two's complement integer." at bounding box center [868, 436] width 350 height 25
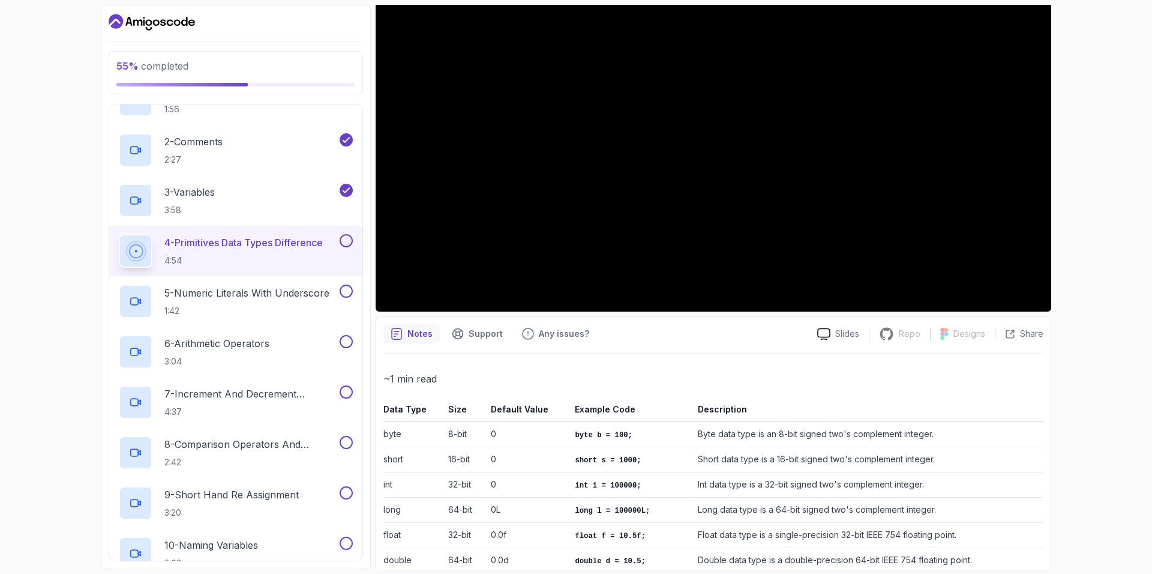
scroll to position [0, 0]
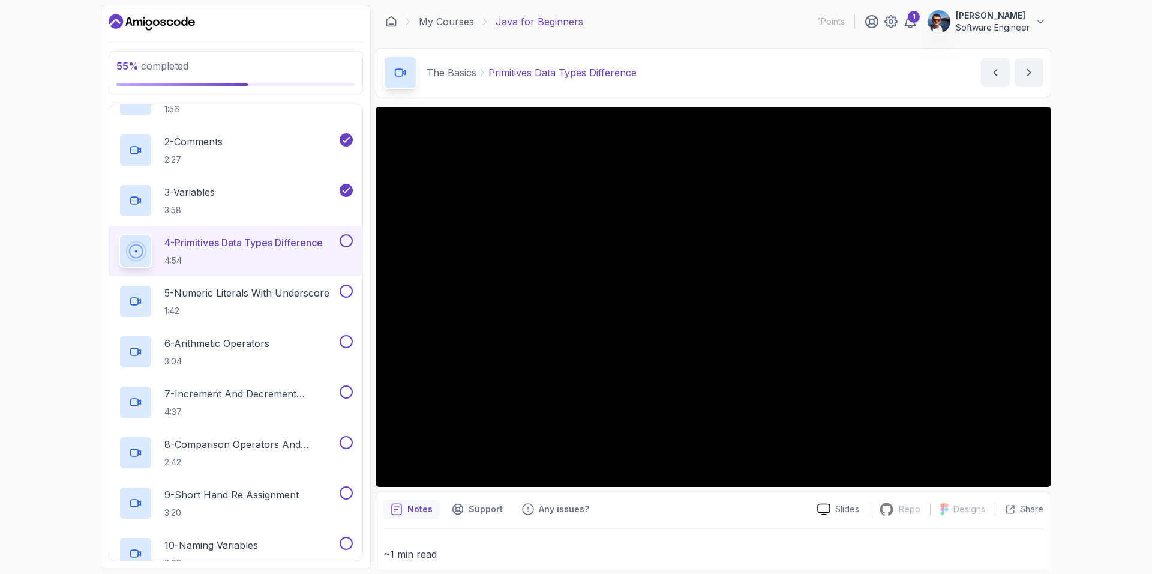
click at [345, 239] on button at bounding box center [346, 240] width 13 height 13
click at [278, 292] on p "5 - Numeric Literals With Underscore" at bounding box center [246, 293] width 165 height 14
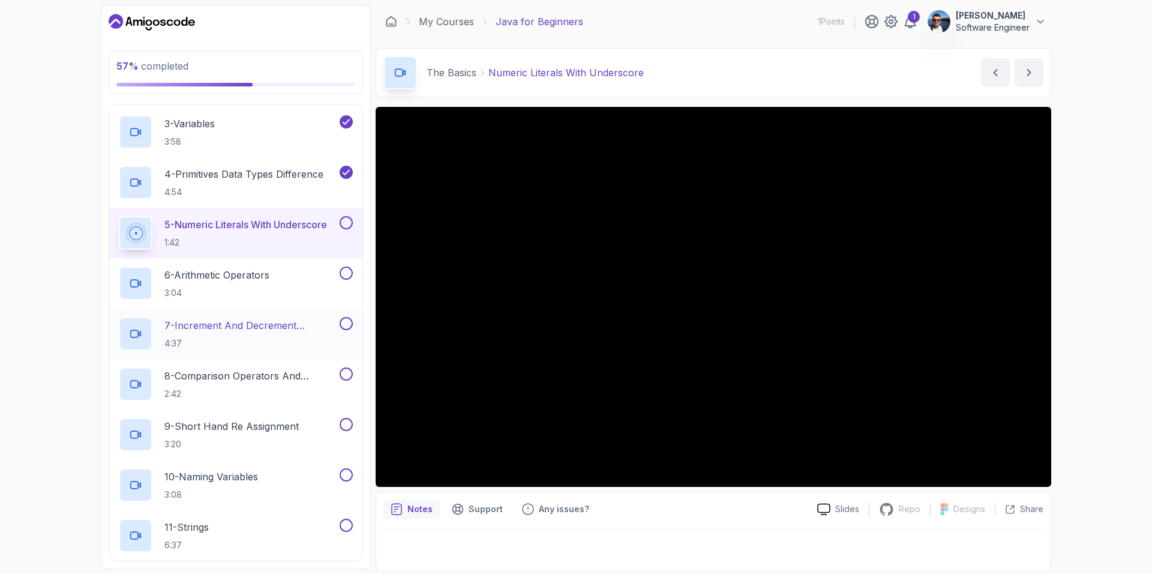
scroll to position [224, 0]
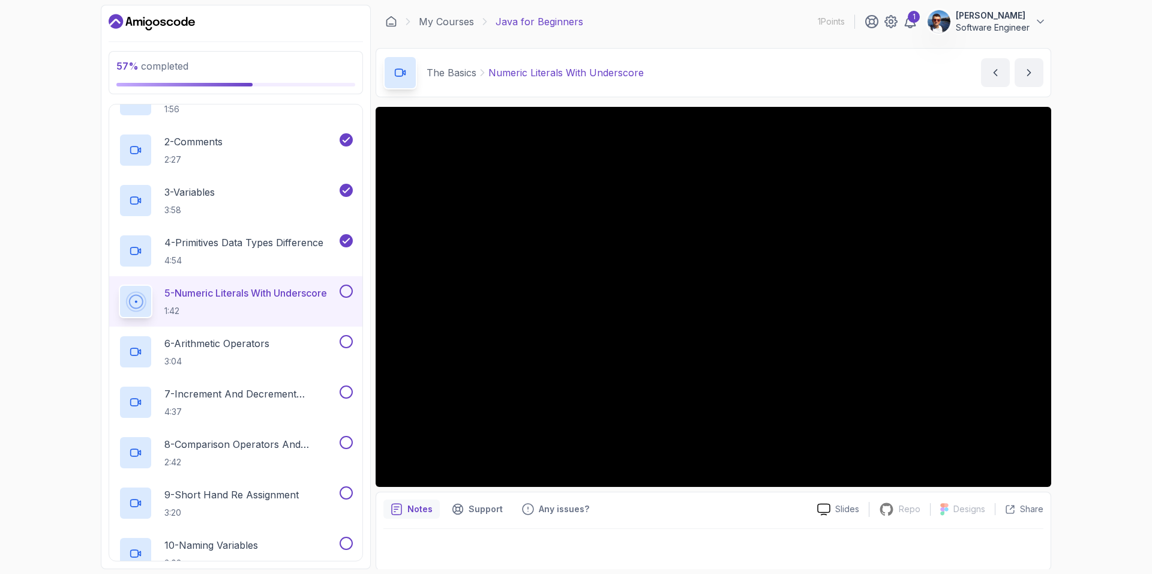
click at [345, 286] on button at bounding box center [346, 290] width 13 height 13
click at [283, 343] on div "6 - Arithmetic Operators 3:04" at bounding box center [228, 352] width 218 height 34
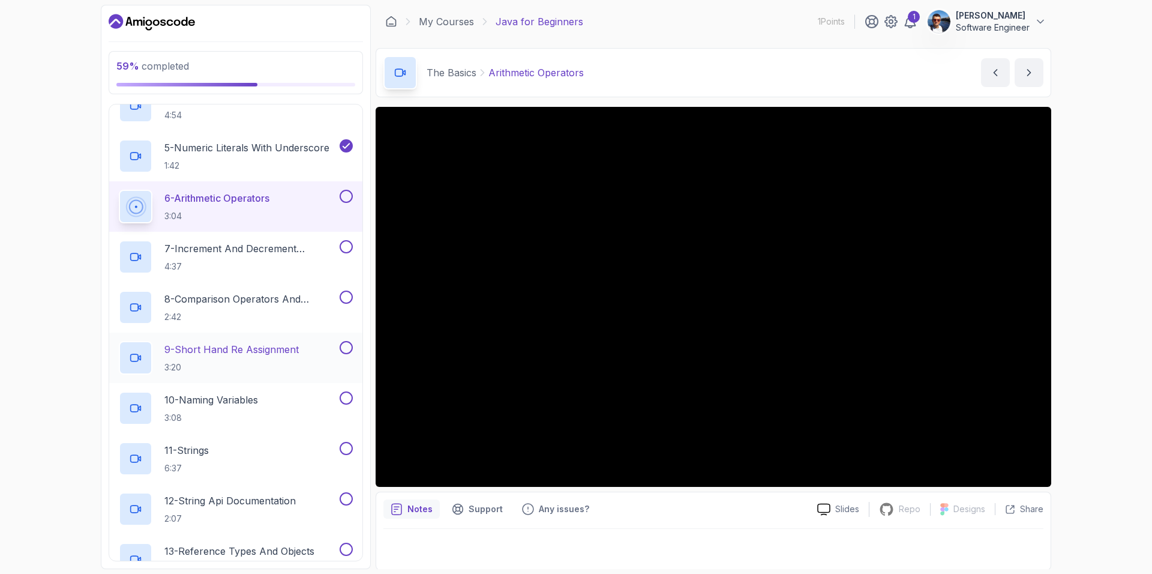
scroll to position [325, 0]
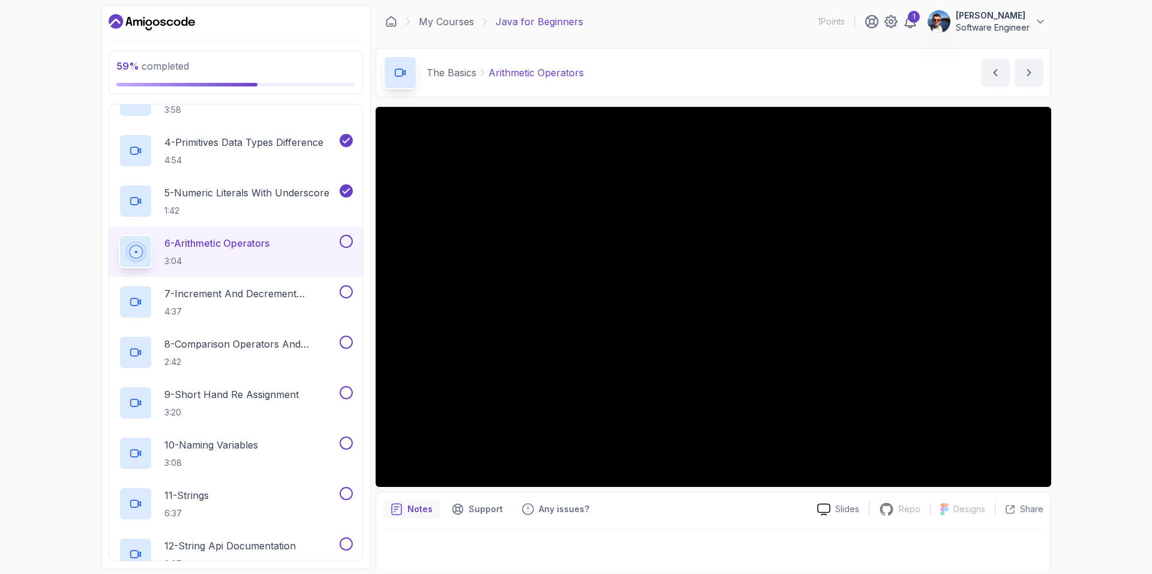
click at [351, 241] on button at bounding box center [346, 241] width 13 height 13
click at [275, 292] on p "7 - Increment And Decrement Operators" at bounding box center [250, 293] width 173 height 14
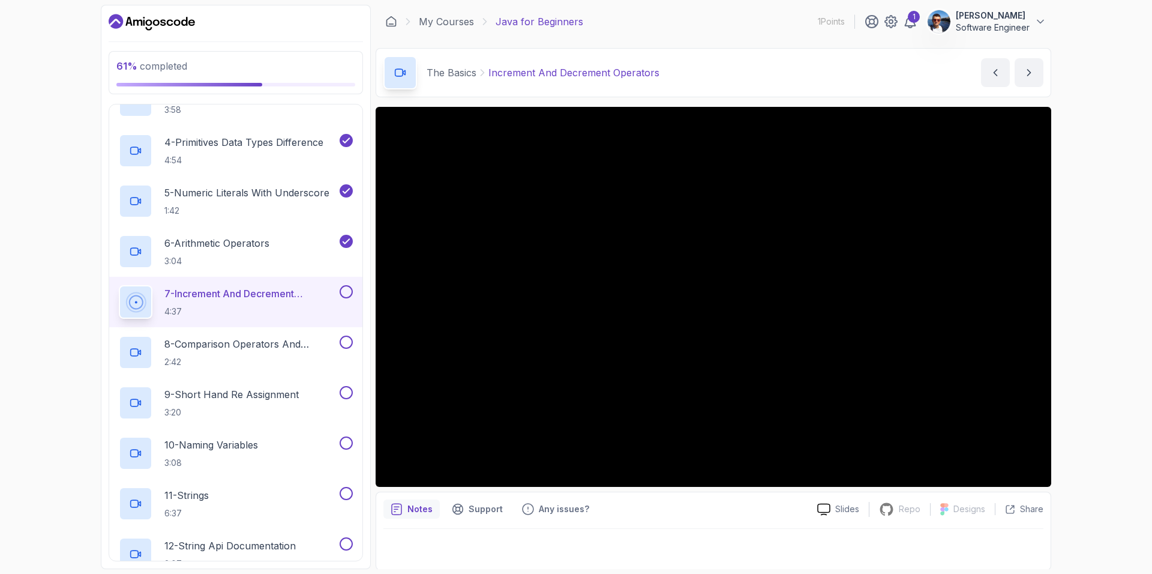
click at [346, 293] on button at bounding box center [346, 291] width 13 height 13
click at [282, 347] on p "8 - Comparison Operators and Booleans" at bounding box center [250, 344] width 173 height 14
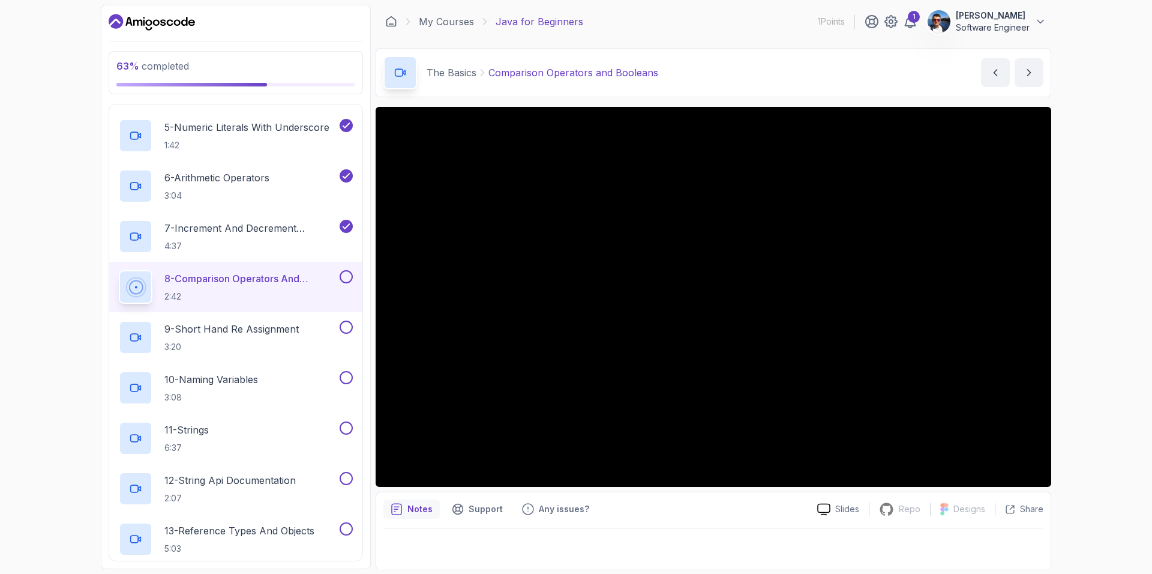
scroll to position [224, 0]
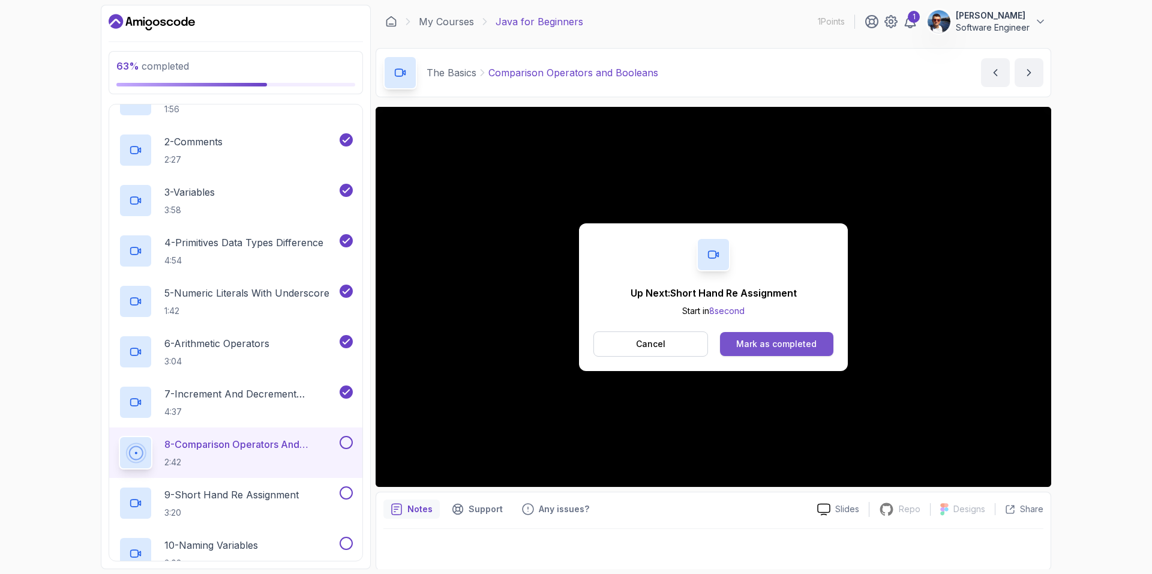
click at [648, 340] on div "Mark as completed" at bounding box center [776, 344] width 80 height 12
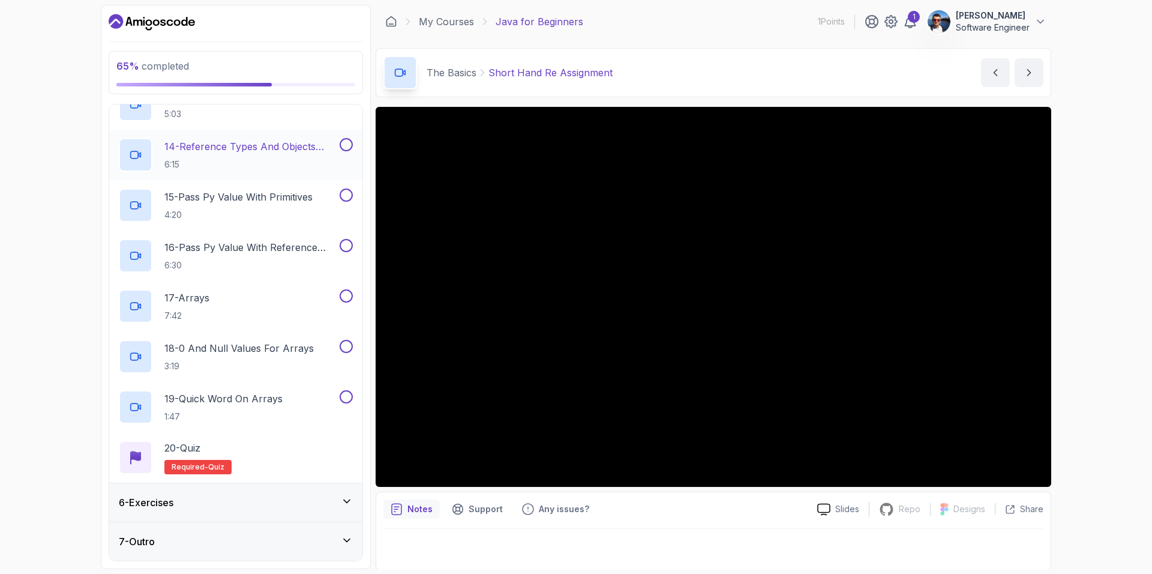
scroll to position [325, 0]
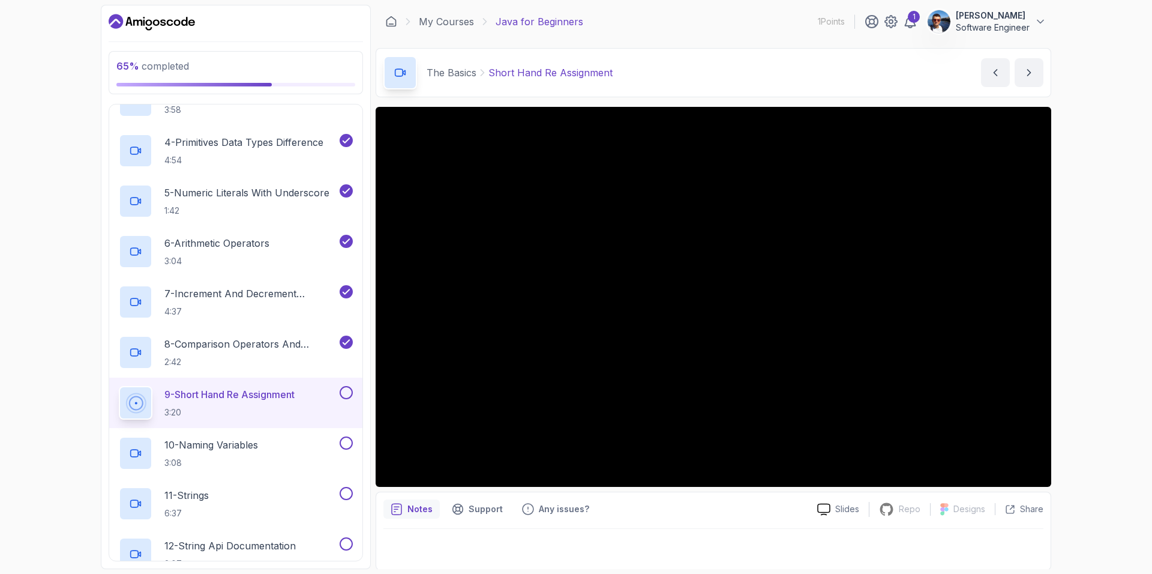
click at [349, 395] on button at bounding box center [346, 392] width 13 height 13
click at [269, 446] on div "10 - Naming Variables 3:08" at bounding box center [228, 453] width 218 height 34
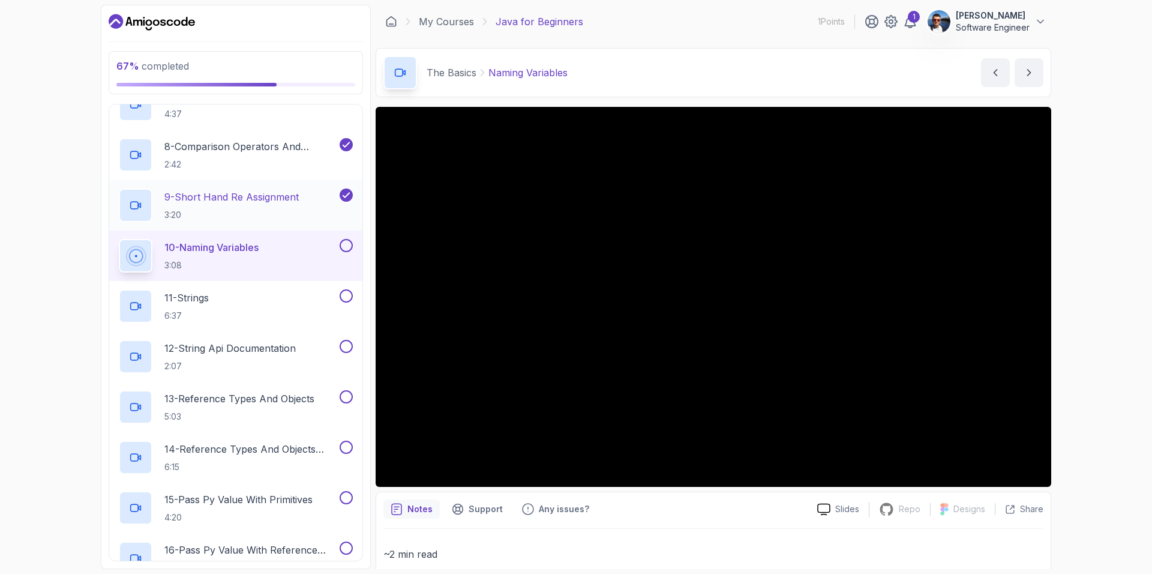
scroll to position [525, 0]
click at [346, 240] on button at bounding box center [346, 242] width 13 height 13
click at [275, 297] on div "11 - Strings 6:37" at bounding box center [228, 304] width 218 height 34
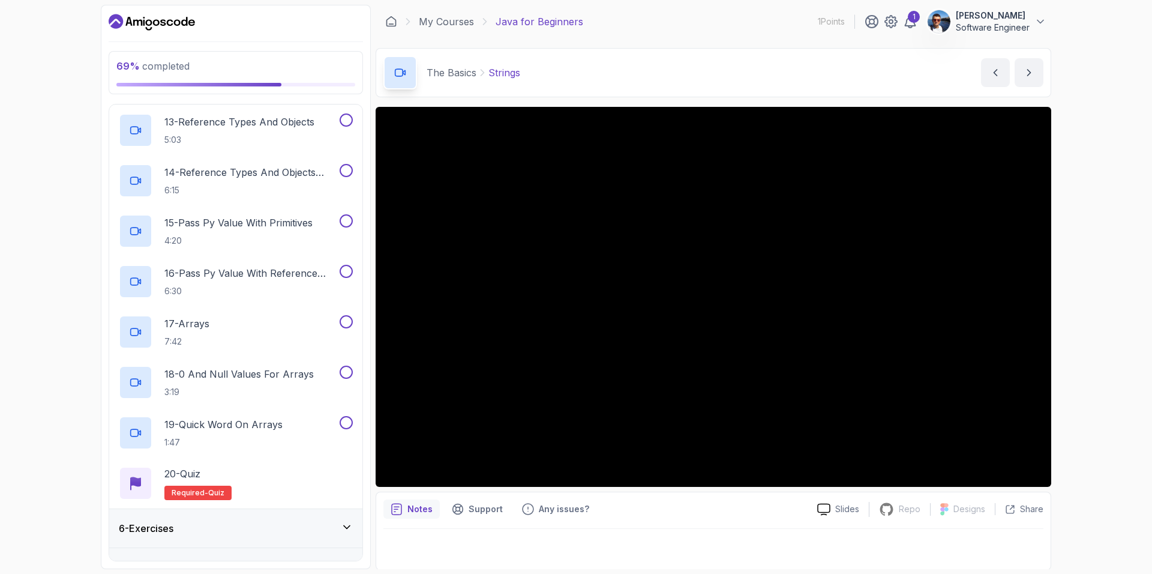
scroll to position [825, 0]
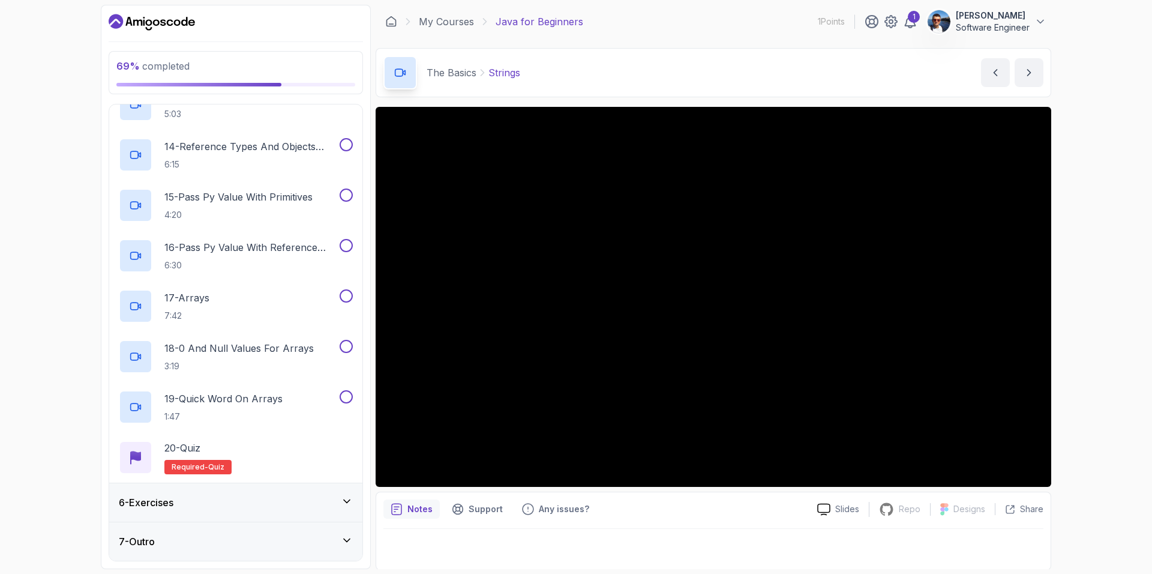
click at [648, 90] on div "The Basics Strings Strings by nelson" at bounding box center [714, 72] width 676 height 49
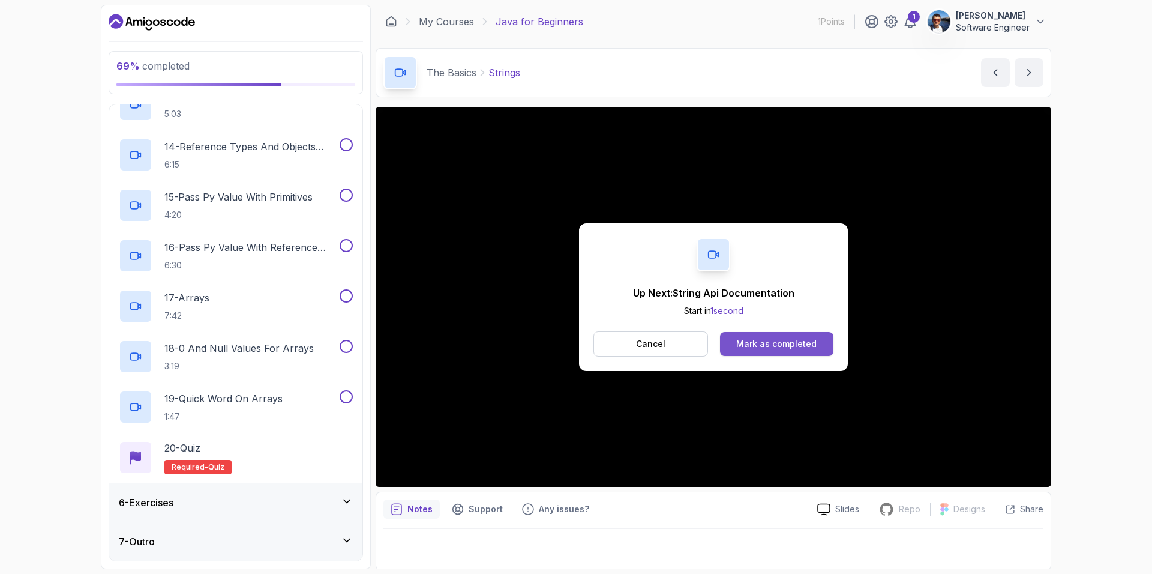
click at [648, 344] on div "Mark as completed" at bounding box center [776, 344] width 80 height 12
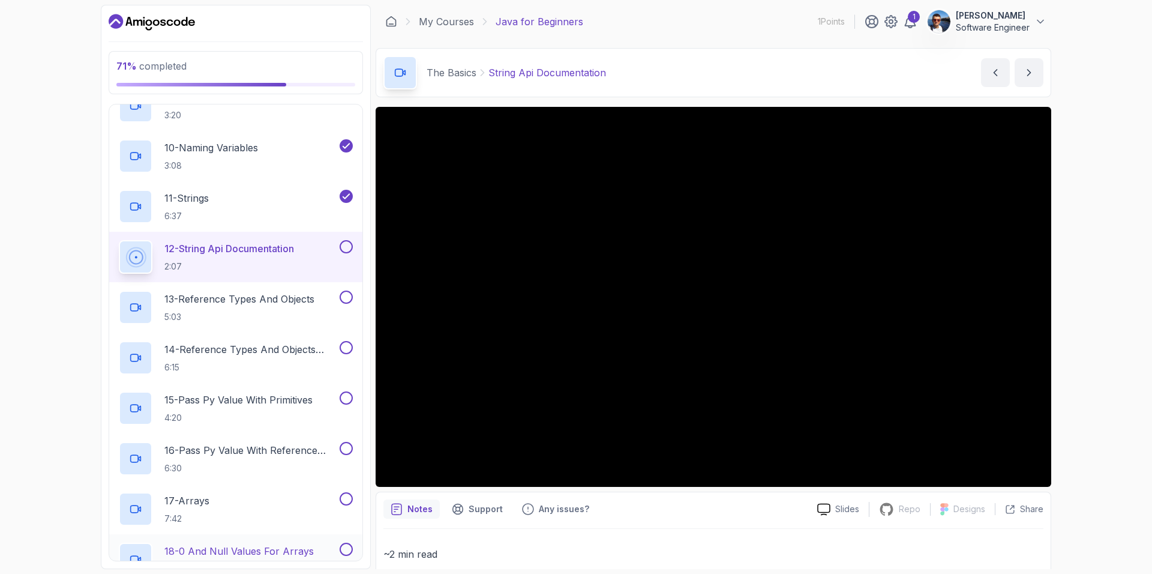
scroll to position [625, 0]
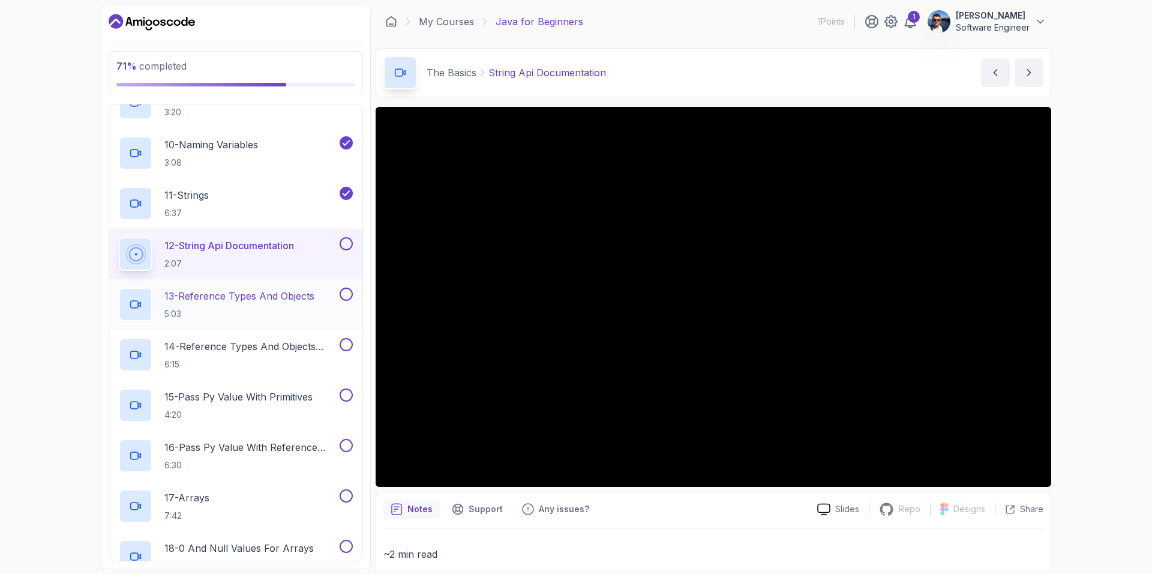
click at [277, 295] on p "13 - Reference Types And Objects" at bounding box center [239, 296] width 150 height 14
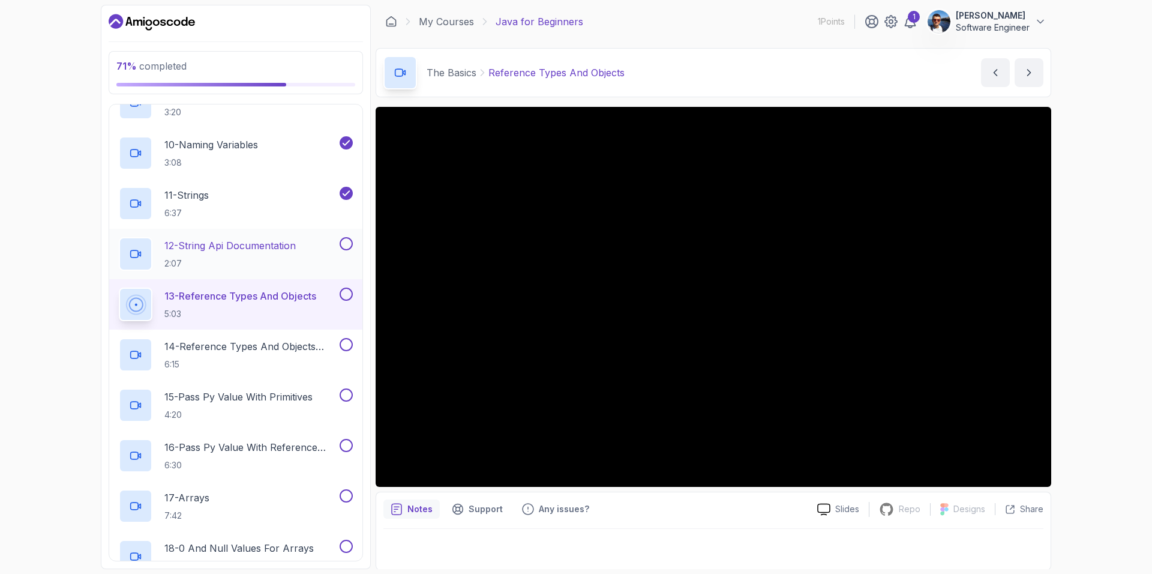
click at [344, 241] on button at bounding box center [346, 243] width 13 height 13
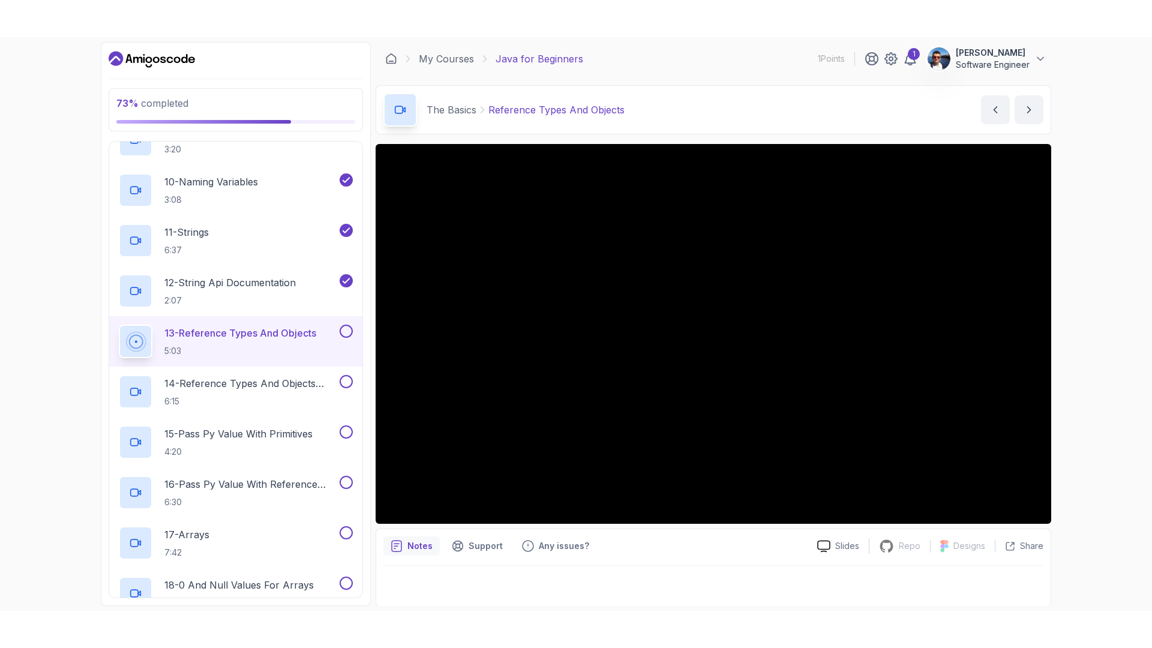
scroll to position [1, 0]
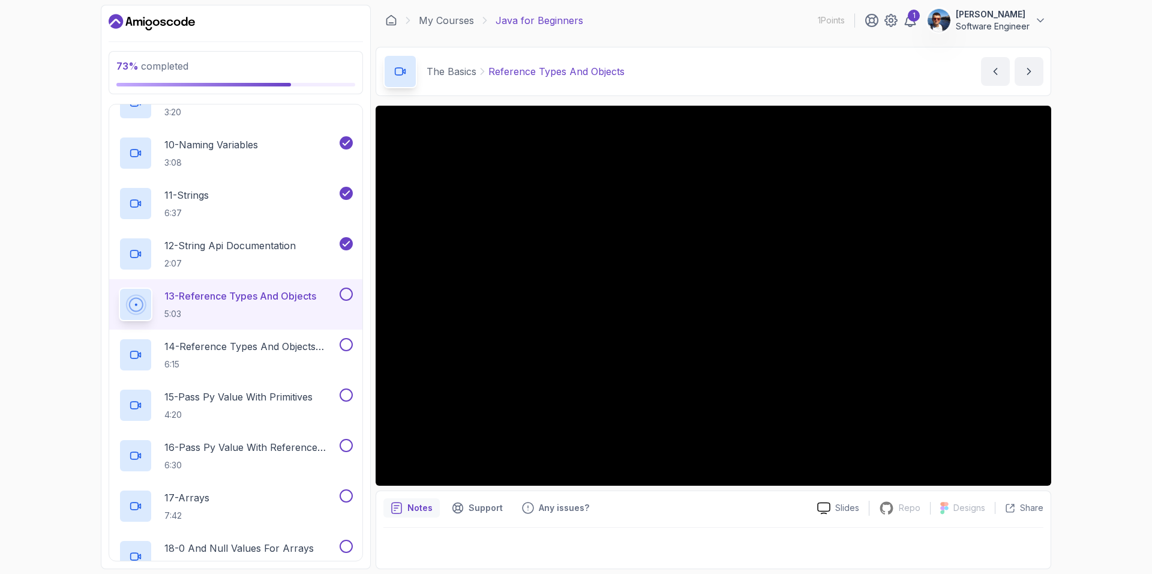
click at [347, 292] on button at bounding box center [346, 293] width 13 height 13
click at [317, 341] on p "14 - Reference Types And Objects Diferences" at bounding box center [250, 346] width 173 height 14
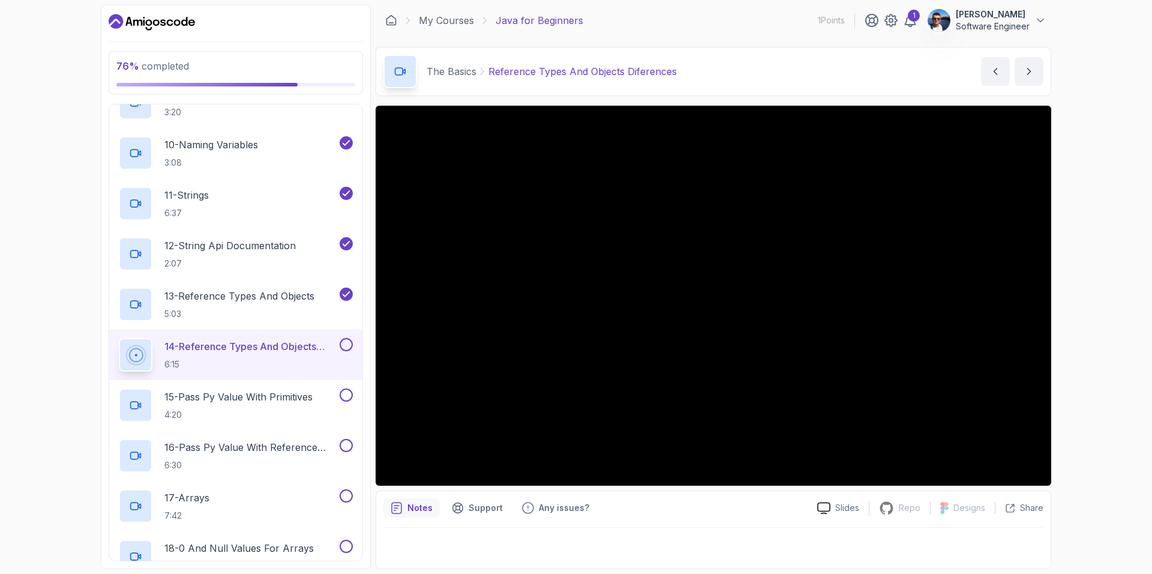
click at [648, 531] on div at bounding box center [713, 545] width 660 height 34
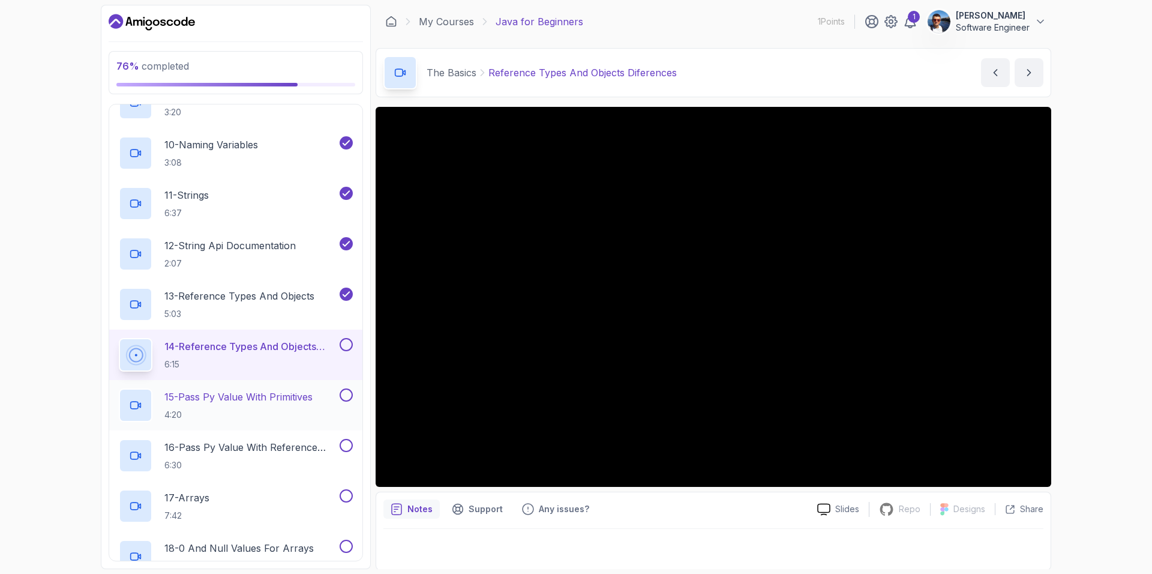
click at [232, 397] on p "15 - Pass Py Value With Primitives" at bounding box center [238, 396] width 148 height 14
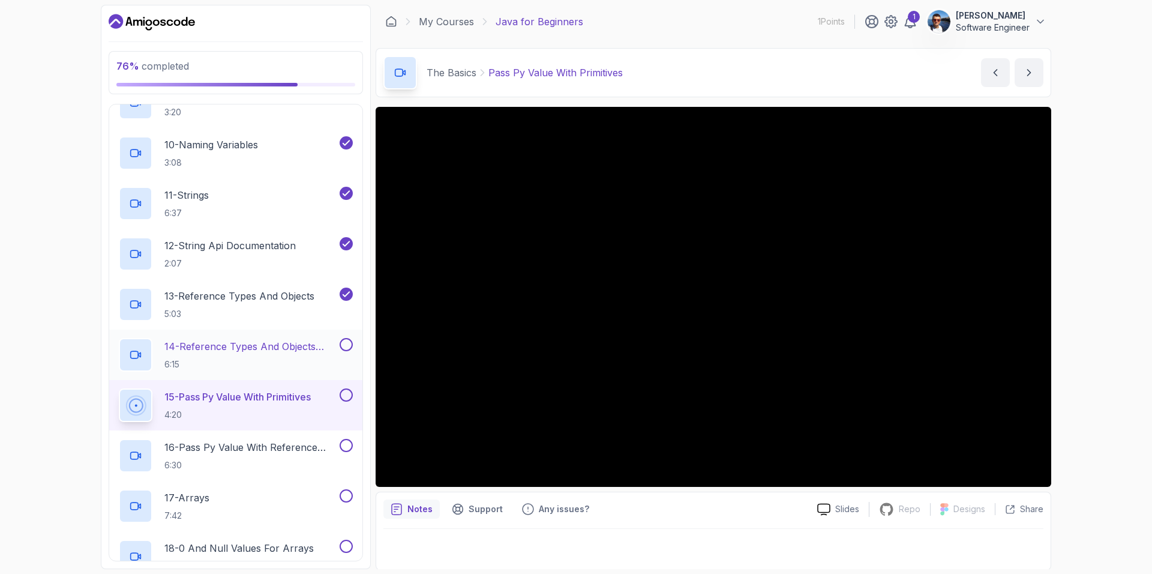
click at [345, 347] on button at bounding box center [346, 344] width 13 height 13
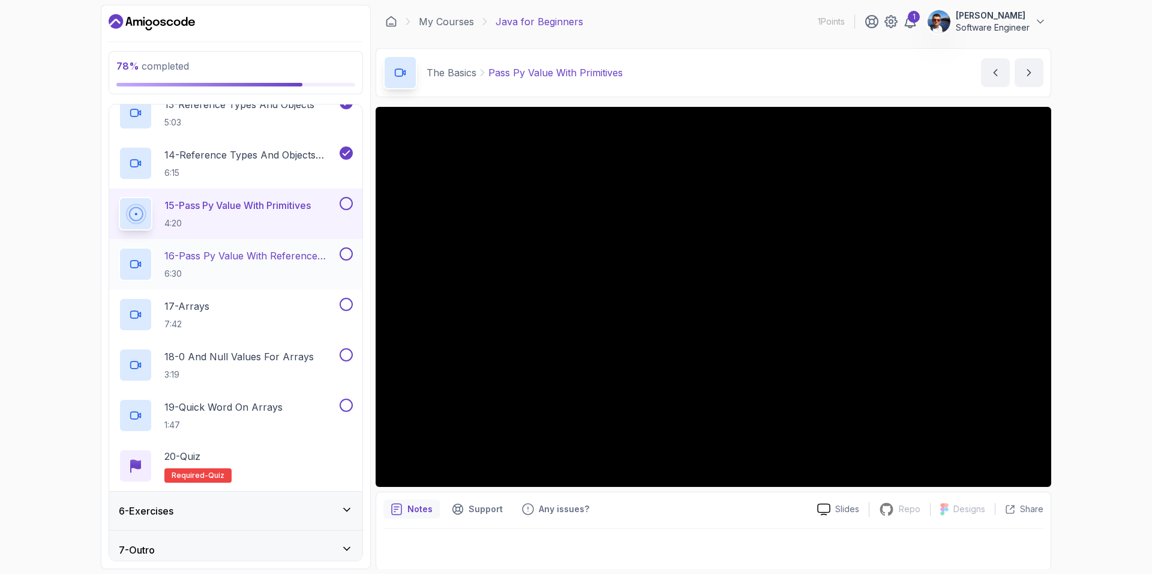
scroll to position [825, 0]
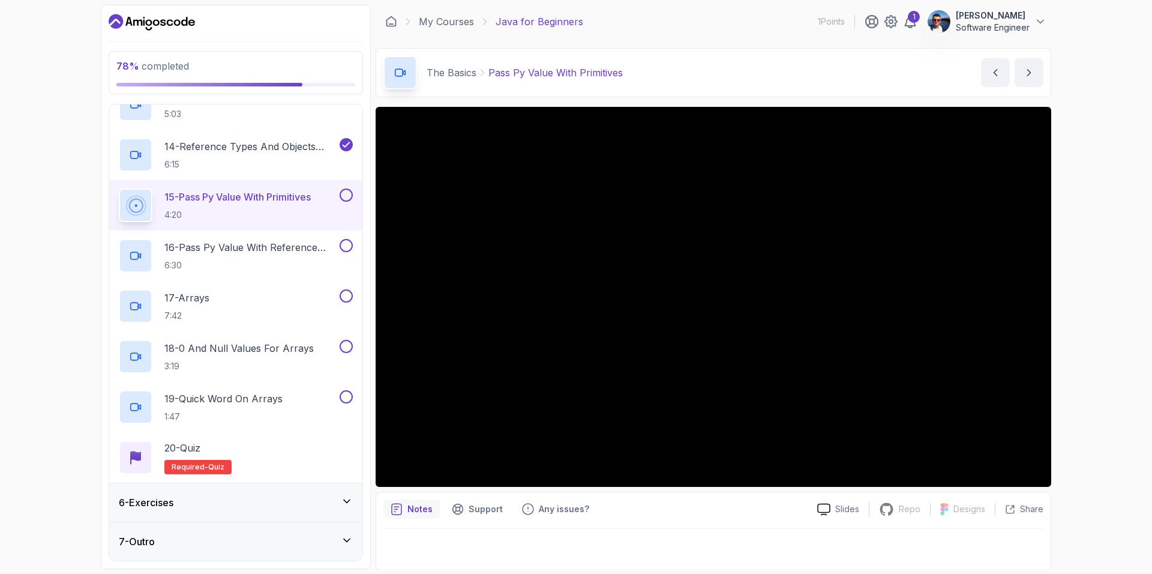
click at [343, 502] on icon at bounding box center [347, 501] width 12 height 12
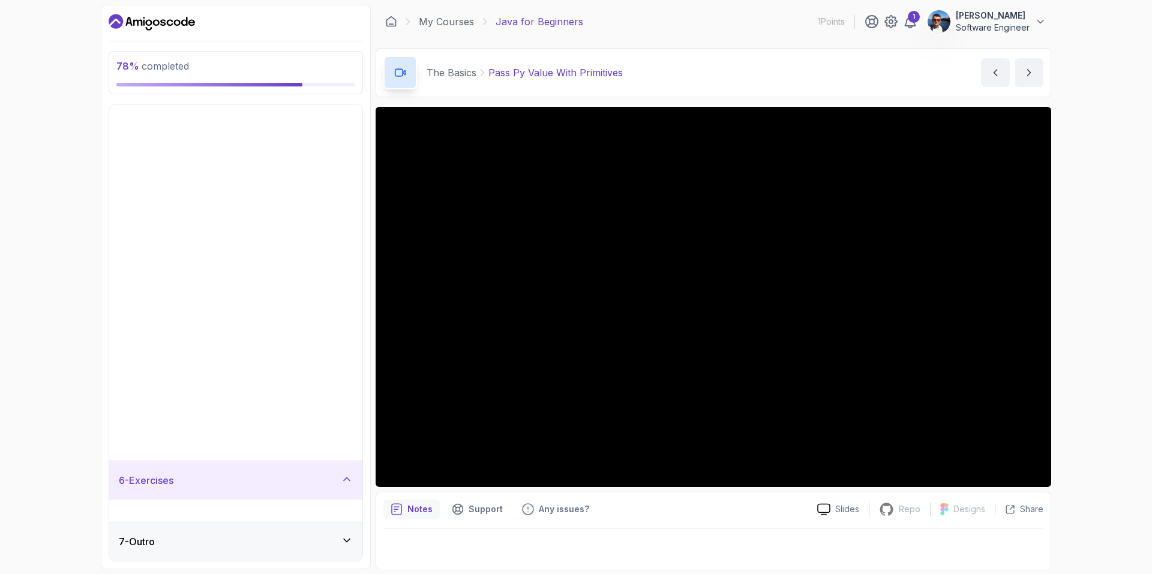
scroll to position [0, 0]
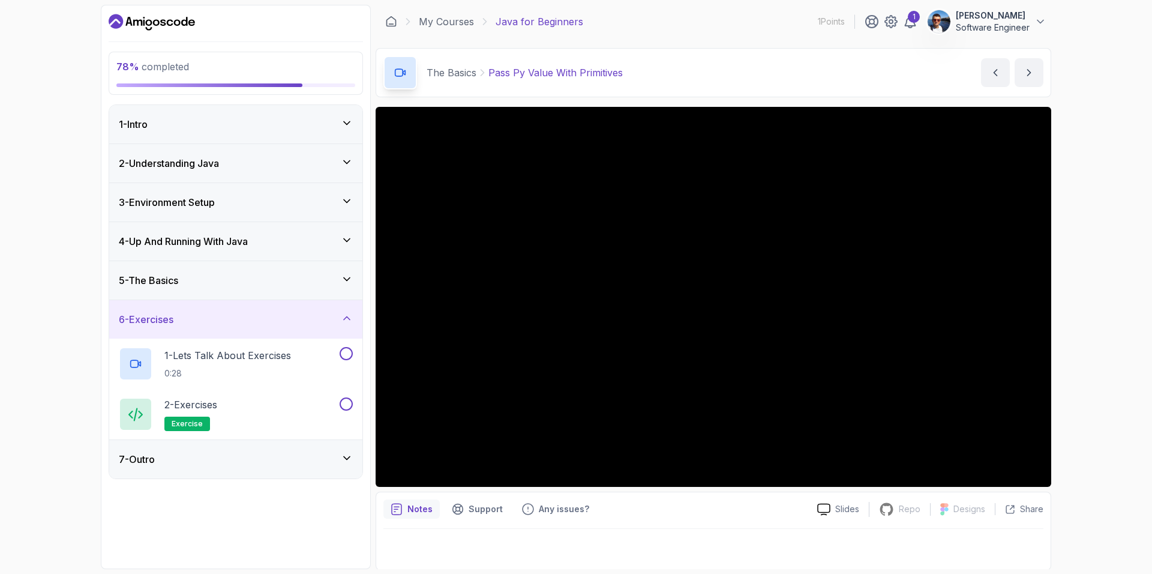
click at [345, 455] on icon at bounding box center [347, 458] width 12 height 12
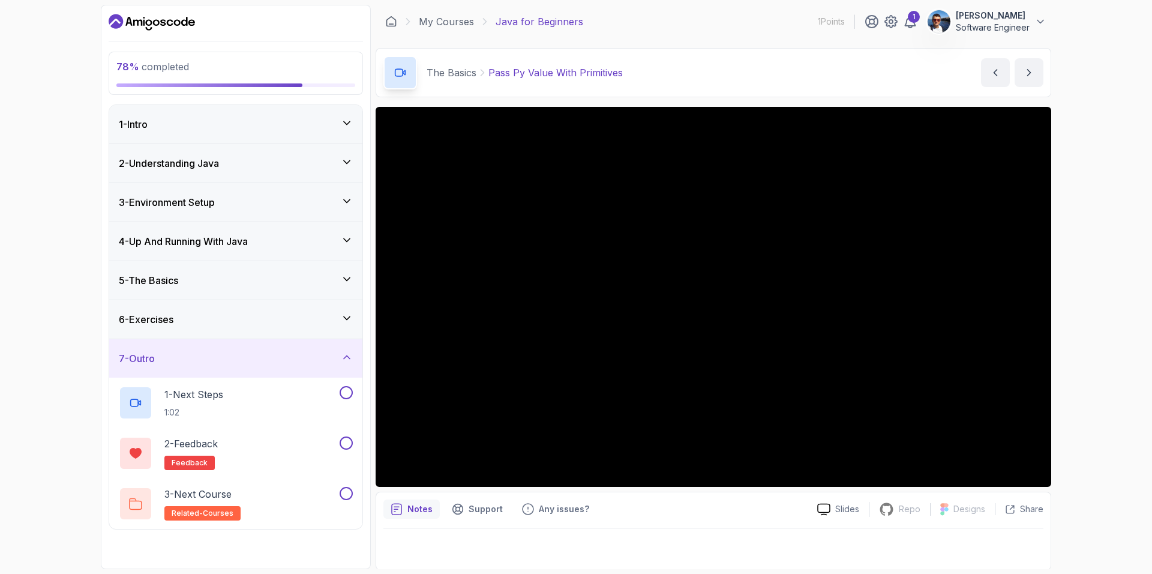
click at [343, 354] on icon at bounding box center [347, 357] width 12 height 12
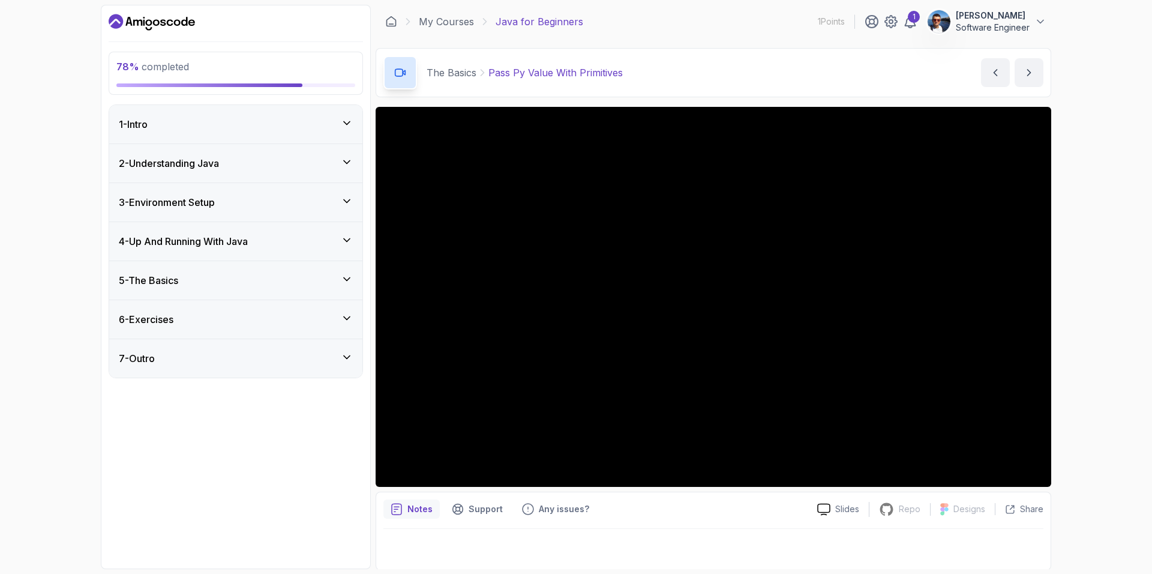
click at [333, 277] on div "5 - The Basics" at bounding box center [236, 280] width 234 height 14
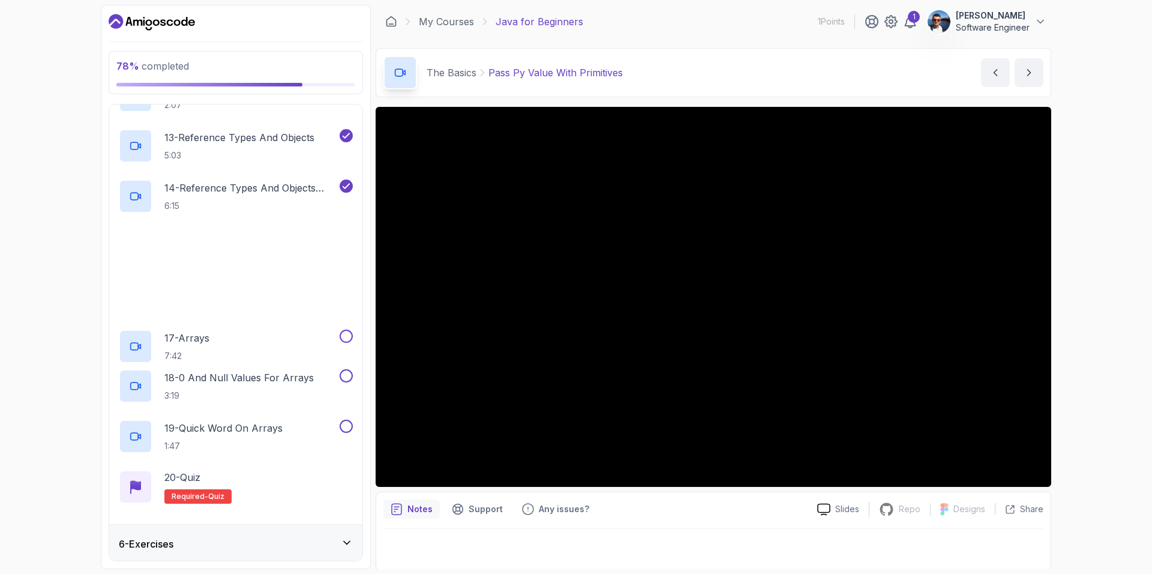
scroll to position [825, 0]
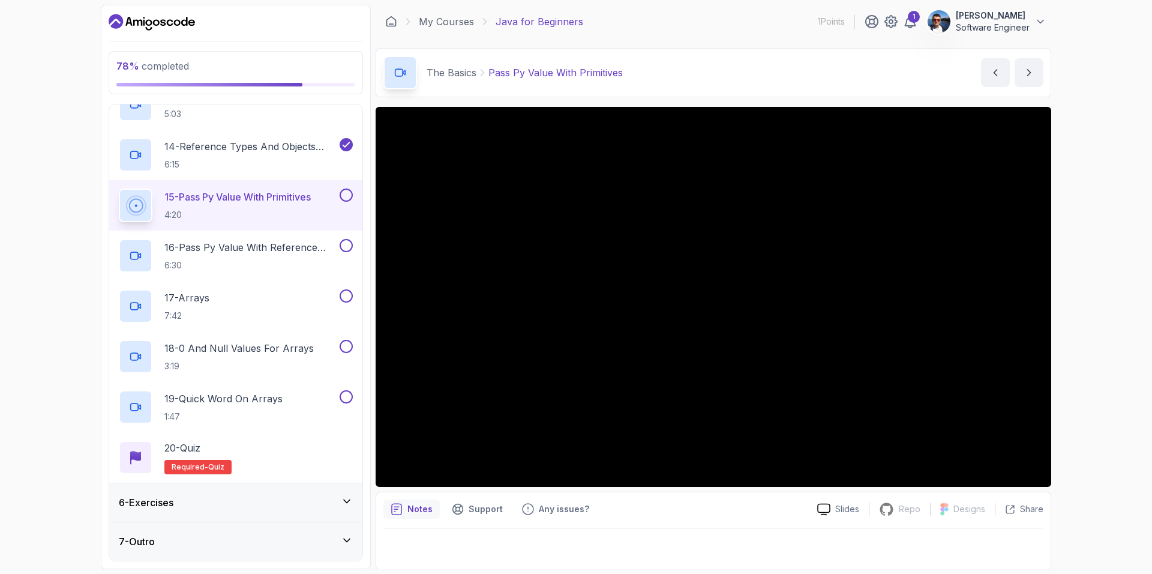
click at [648, 132] on div "78 % completed 1 - Intro 2 - Understanding Java 3 - Environment Setup 4 - Up An…" at bounding box center [576, 287] width 1152 height 574
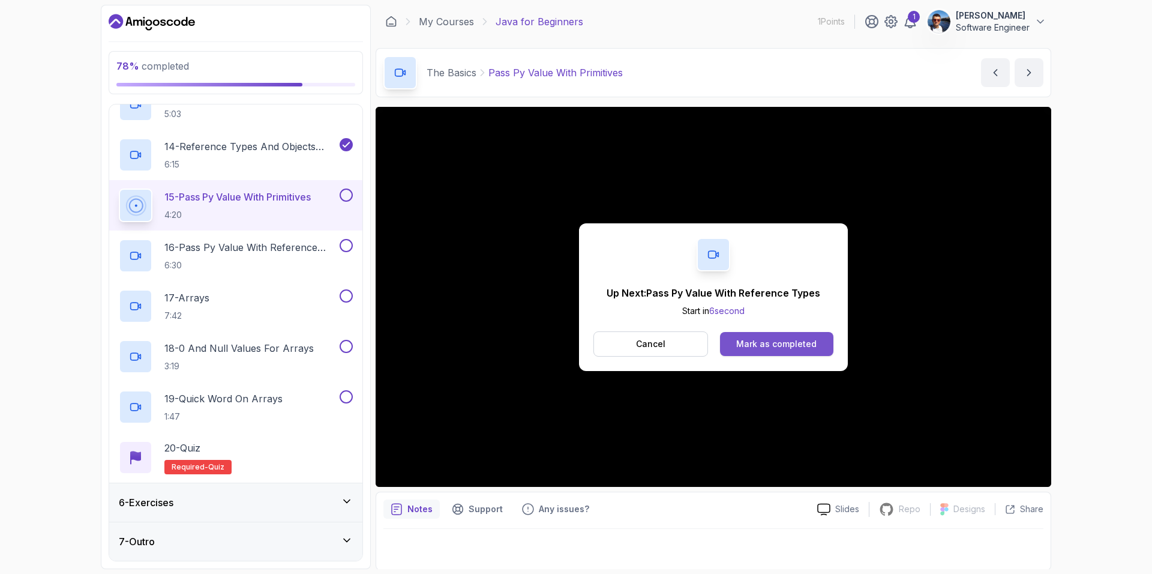
click at [648, 352] on button "Mark as completed" at bounding box center [776, 344] width 113 height 24
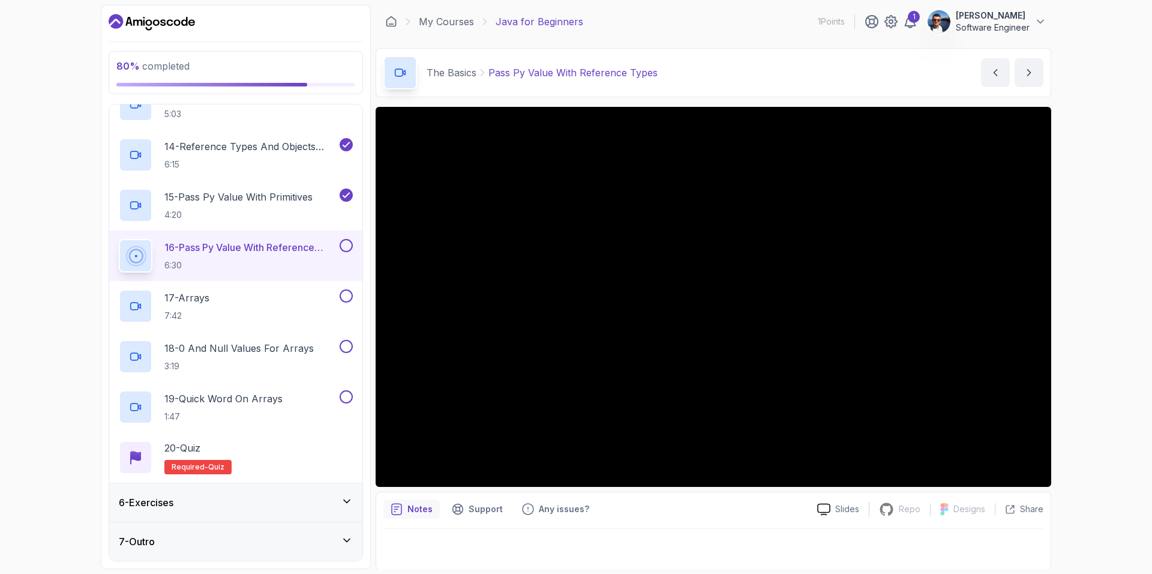
scroll to position [1, 0]
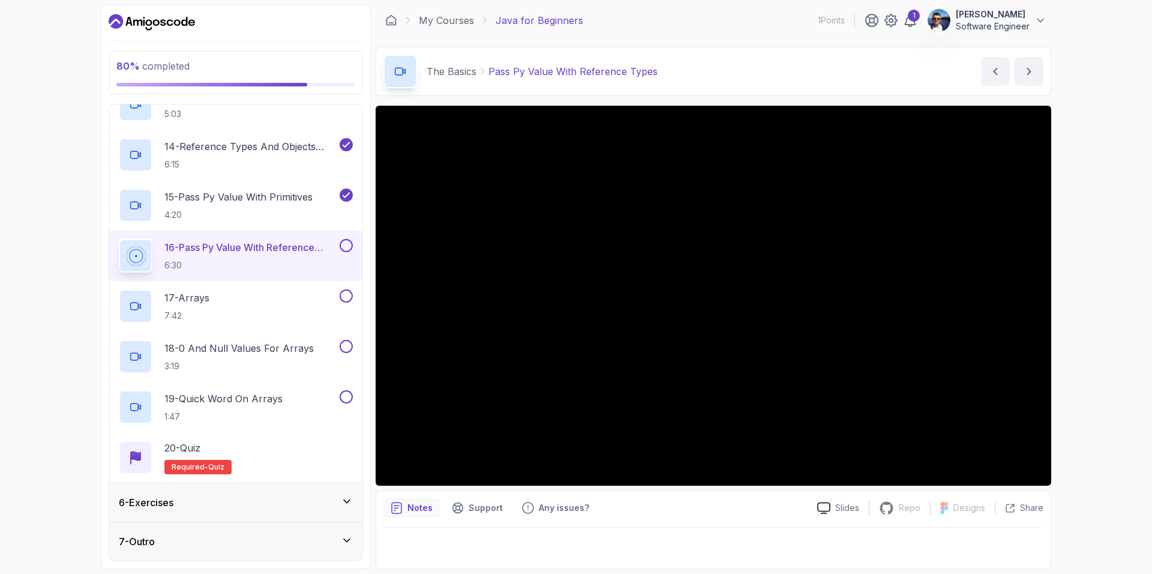
click at [648, 516] on div "Notes Support Any issues?" at bounding box center [595, 507] width 424 height 19
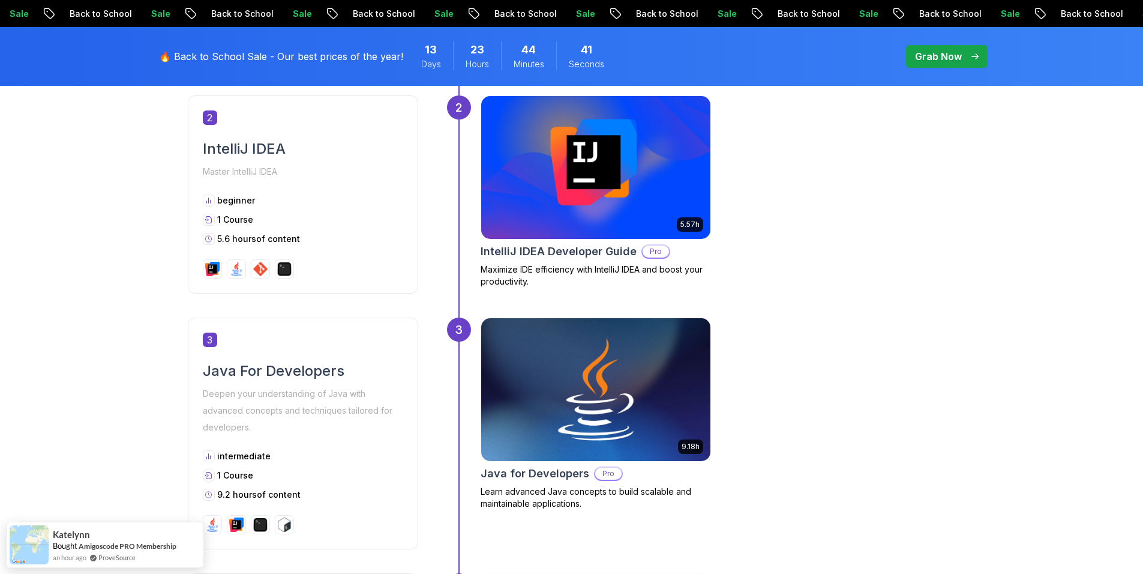
scroll to position [300, 0]
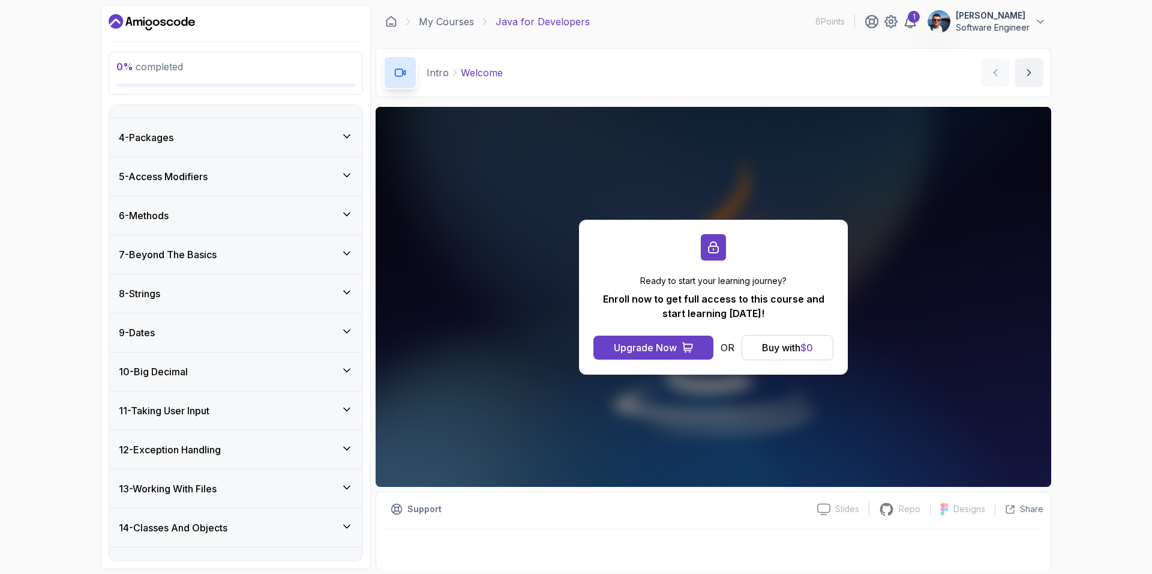
scroll to position [200, 0]
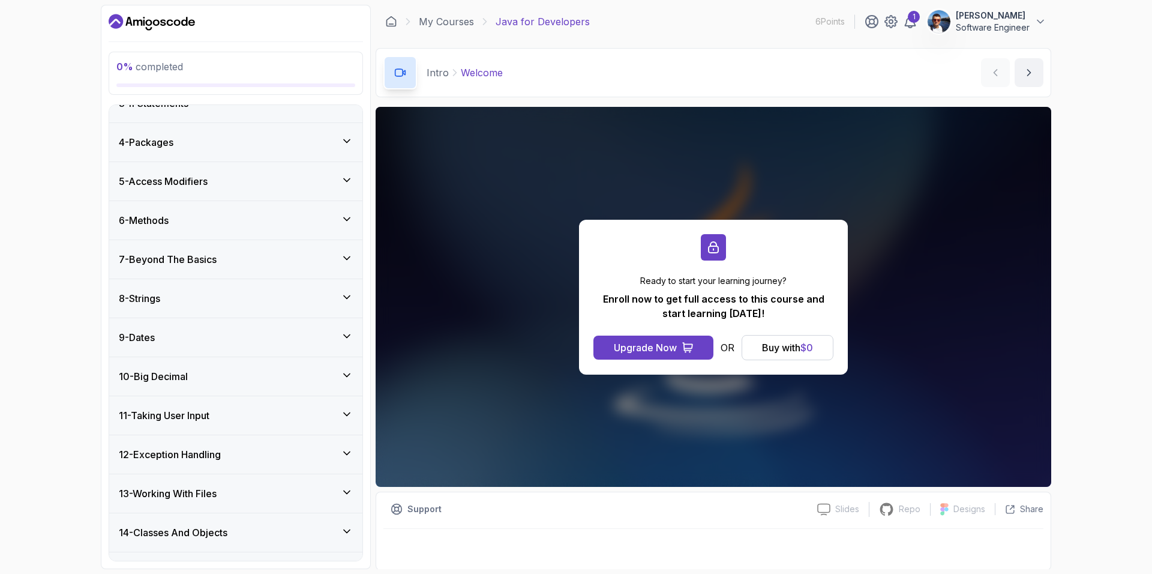
click at [343, 218] on icon at bounding box center [347, 219] width 12 height 12
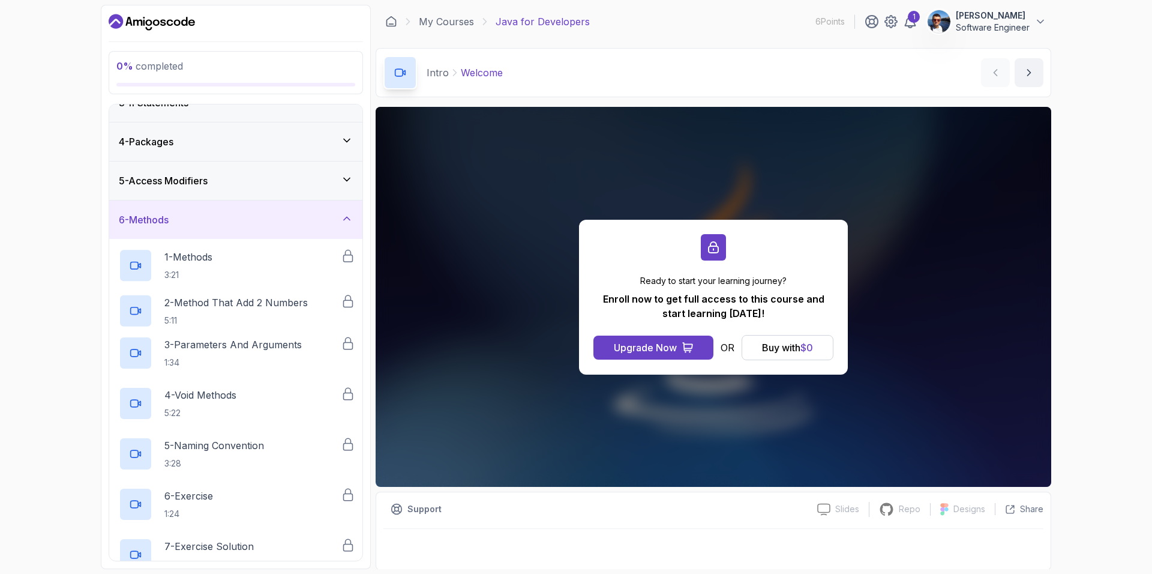
scroll to position [99, 0]
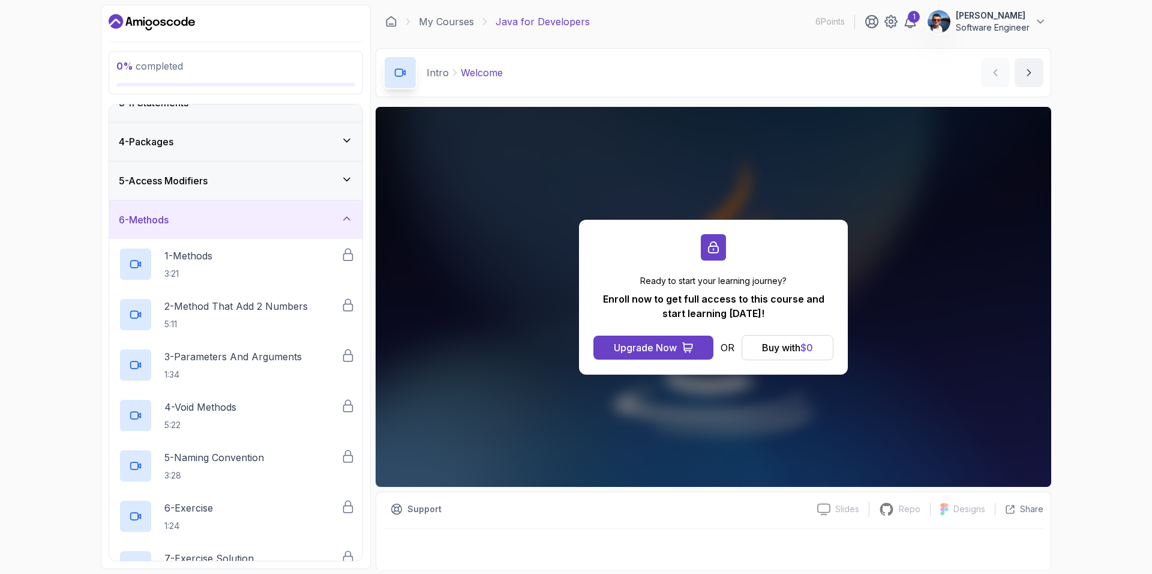
click at [344, 218] on icon at bounding box center [347, 218] width 12 height 12
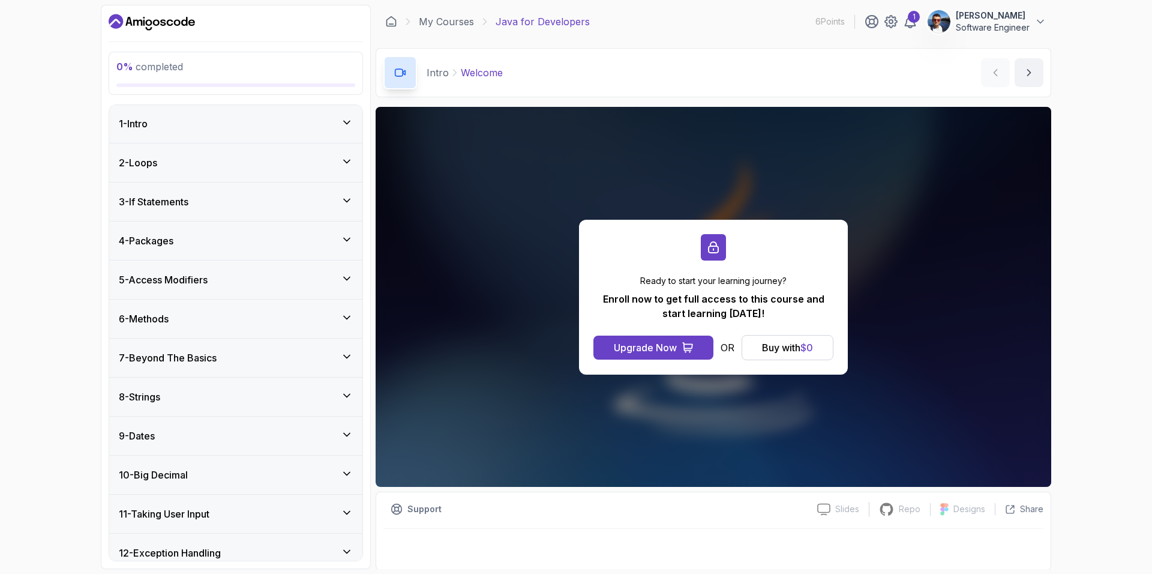
scroll to position [0, 0]
click at [343, 170] on div "2 - Loops" at bounding box center [235, 163] width 253 height 38
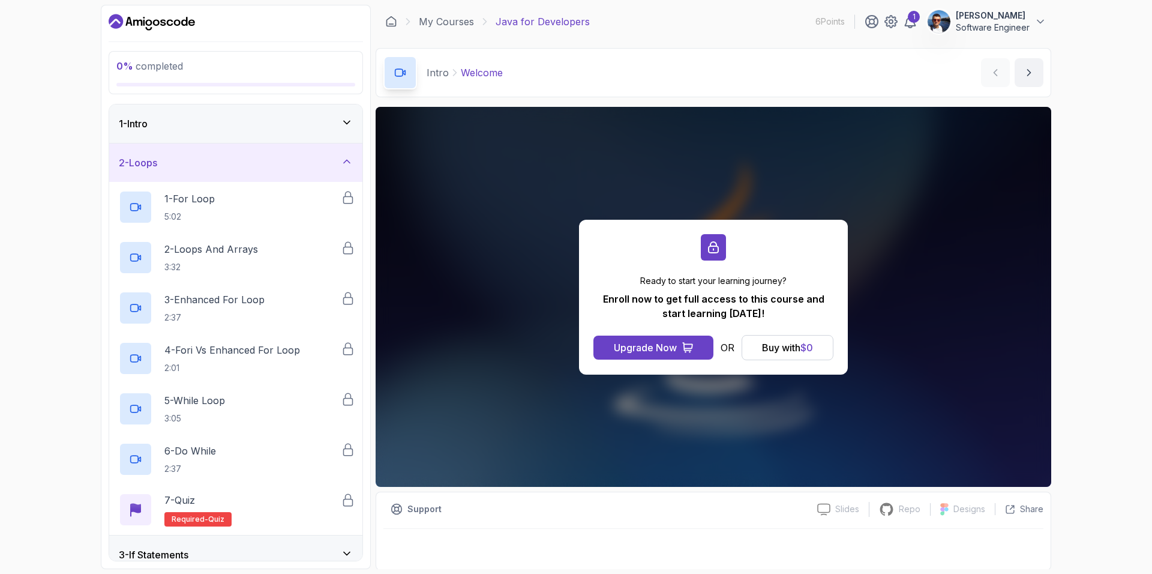
click at [343, 169] on div "2 - Loops" at bounding box center [236, 162] width 234 height 14
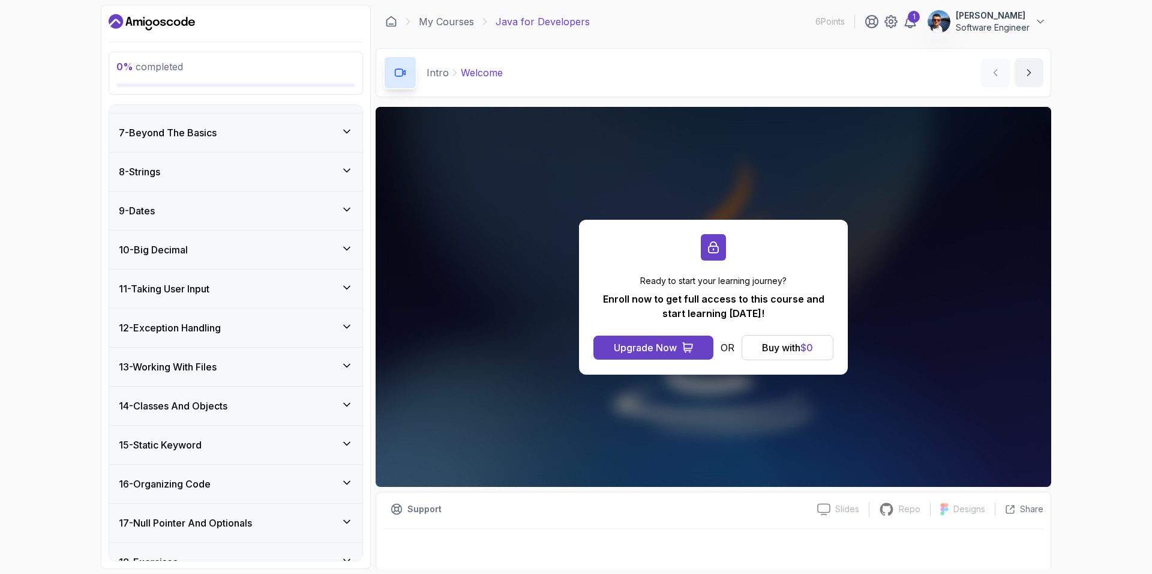
scroll to position [285, 0]
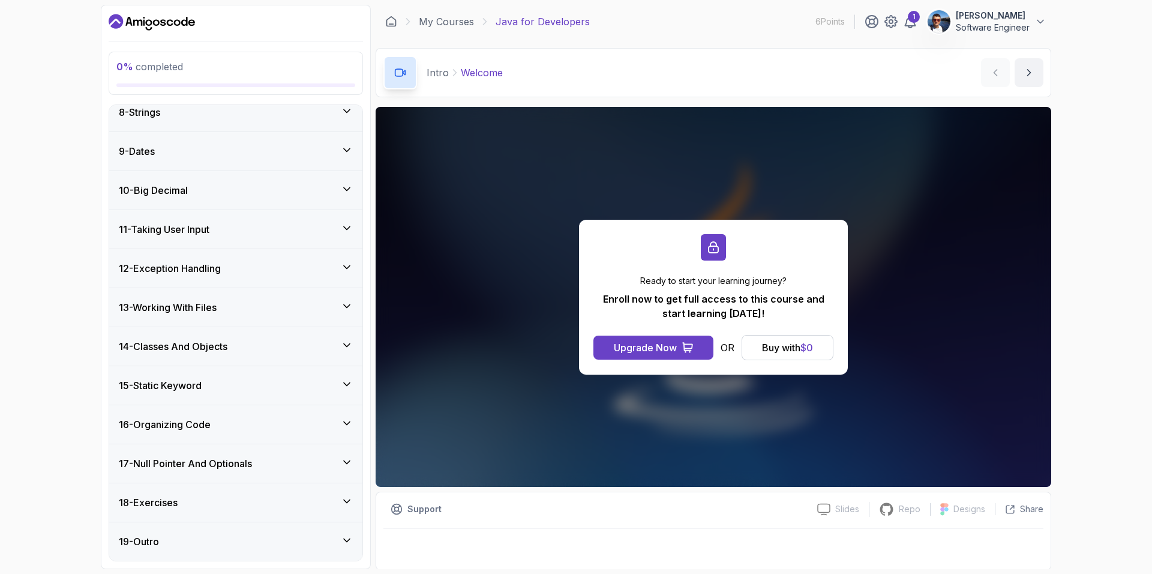
click at [334, 385] on div "15 - Static Keyword" at bounding box center [236, 385] width 234 height 14
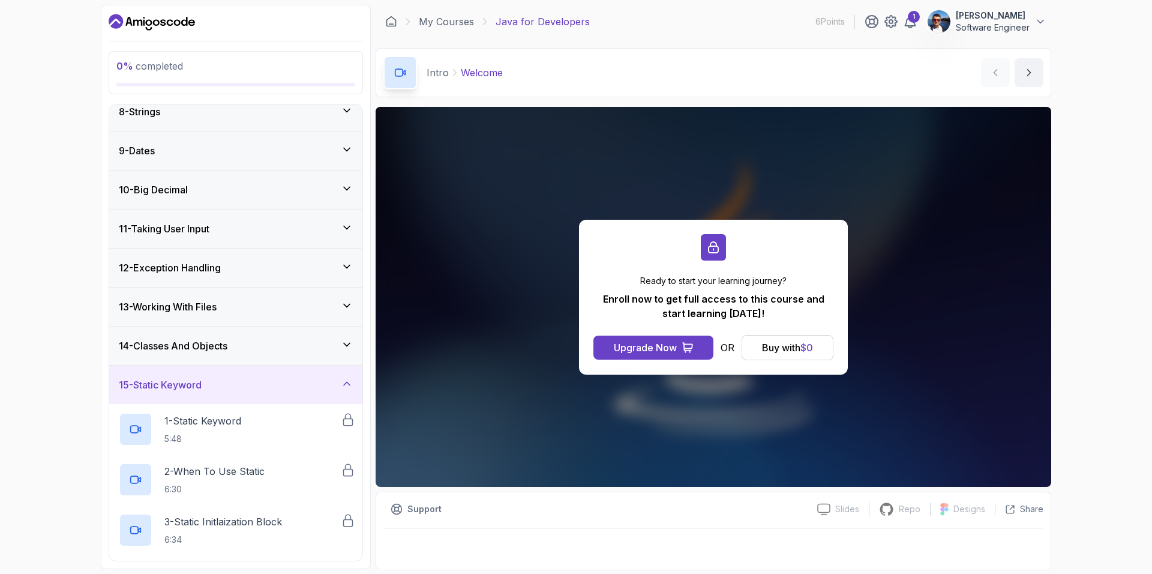
click at [333, 385] on div "15 - Static Keyword" at bounding box center [236, 384] width 234 height 14
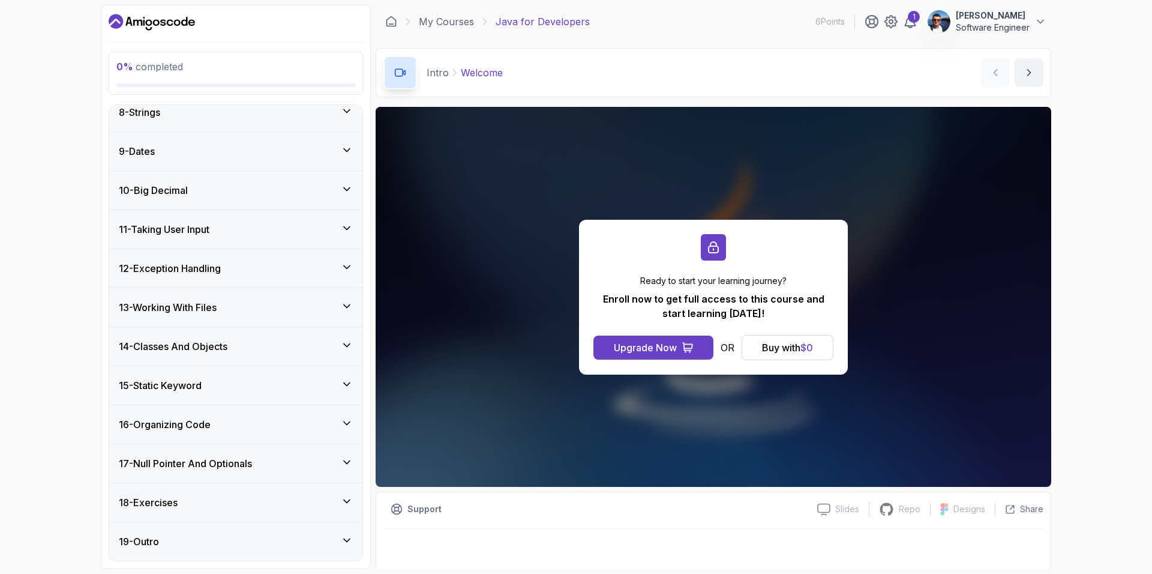
click at [346, 296] on div "13 - Working With Files" at bounding box center [235, 307] width 253 height 38
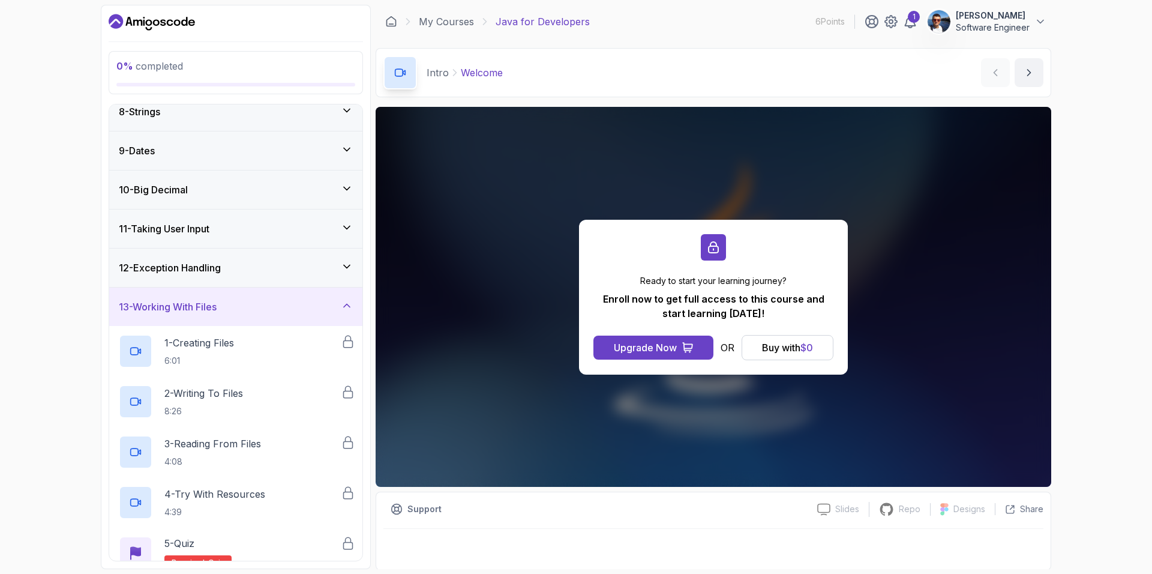
click at [346, 296] on div "13 - Working With Files" at bounding box center [235, 306] width 253 height 38
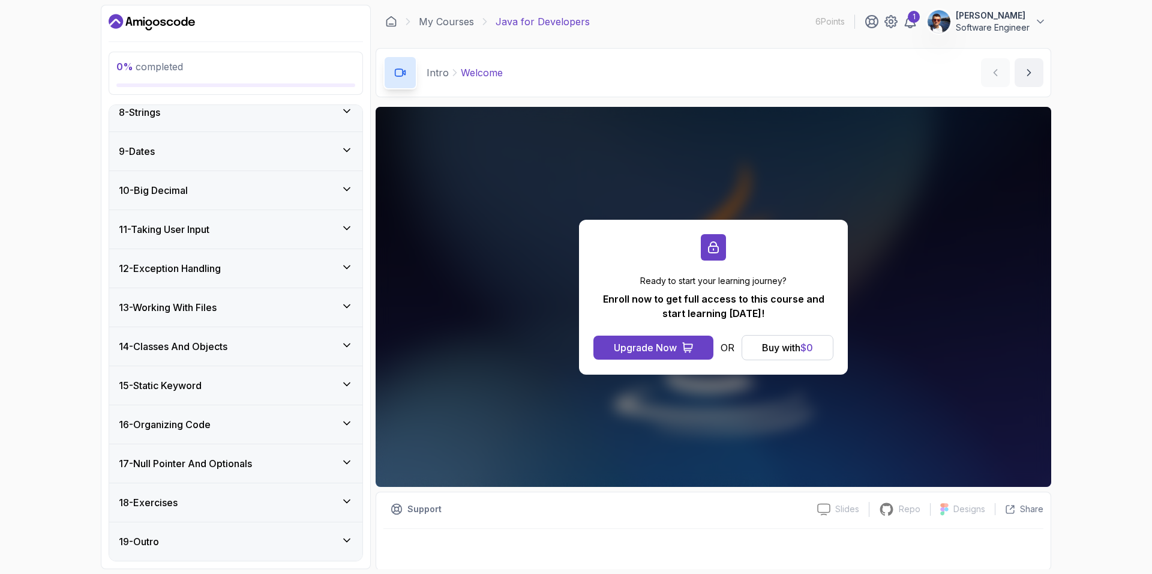
click at [337, 257] on div "12 - Exception Handling" at bounding box center [235, 268] width 253 height 38
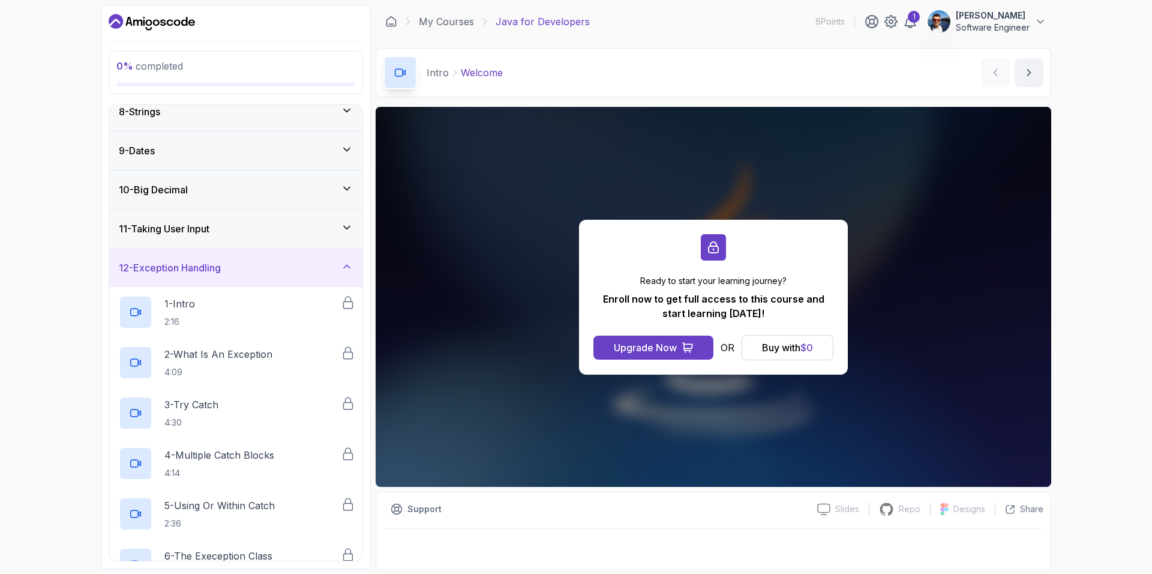
click at [338, 264] on div "12 - Exception Handling" at bounding box center [236, 267] width 234 height 14
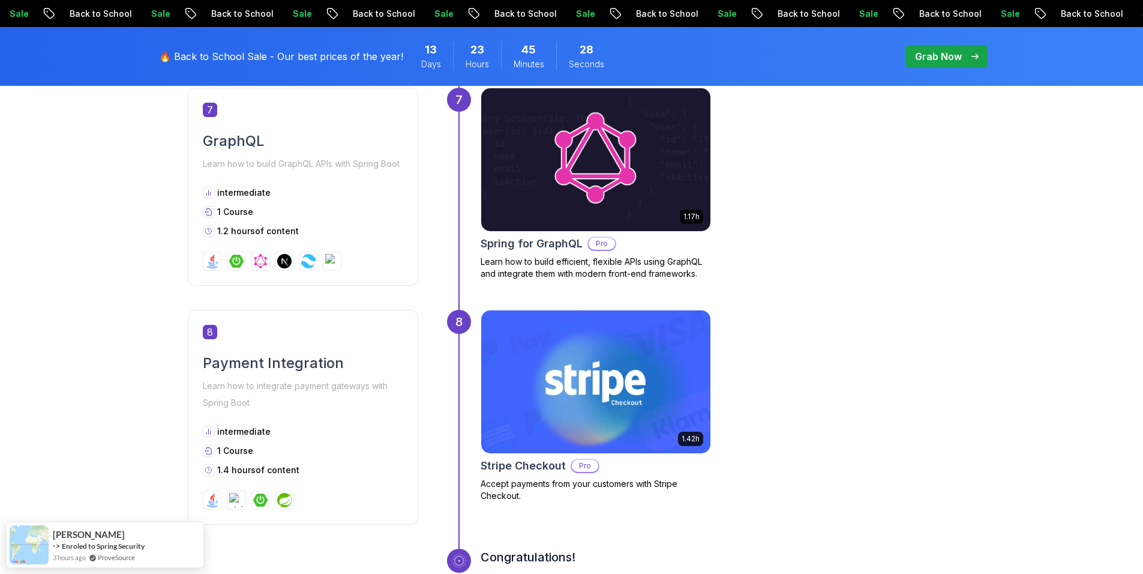
scroll to position [2100, 0]
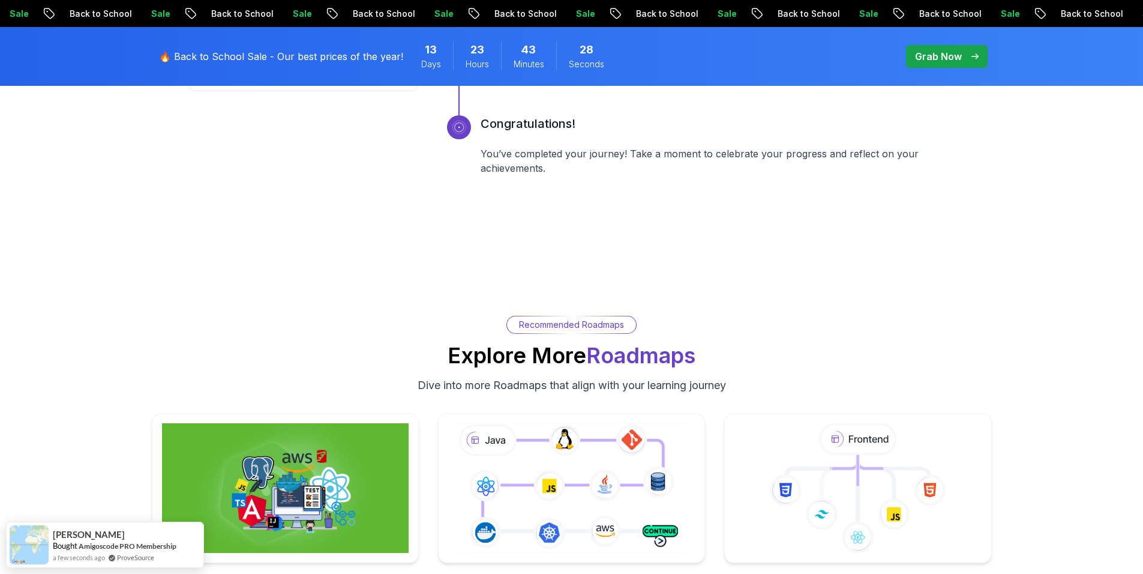
scroll to position [2801, 0]
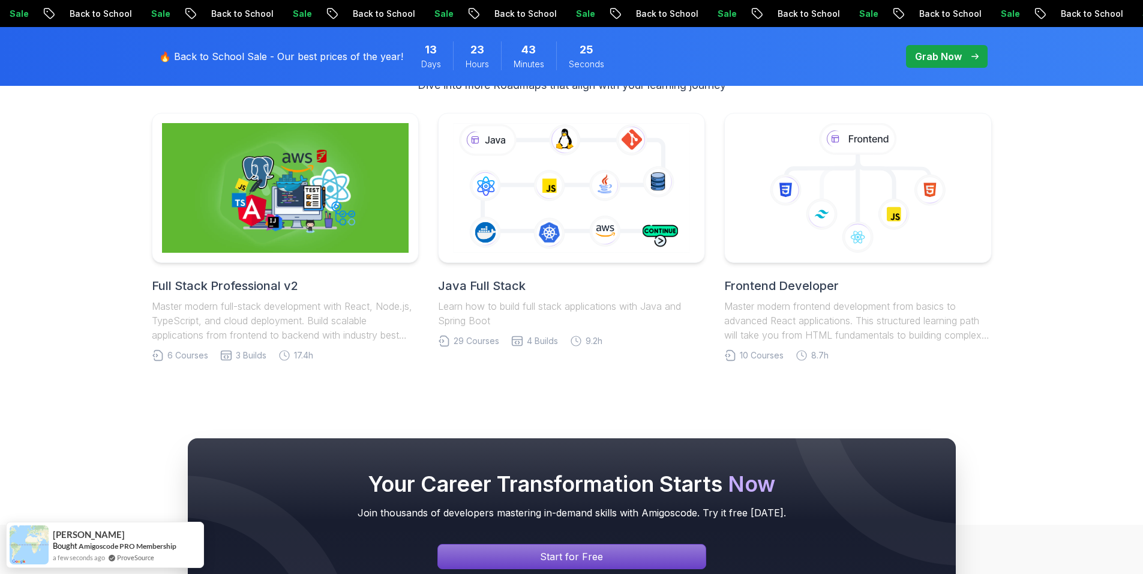
click at [265, 283] on h2 "Full Stack Professional v2" at bounding box center [285, 285] width 267 height 17
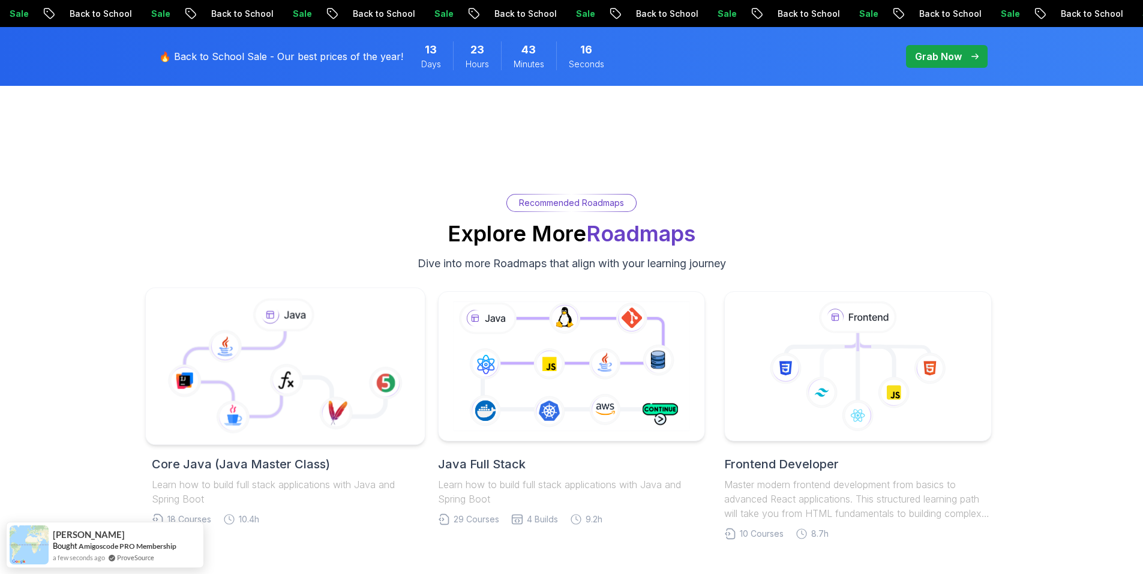
scroll to position [2501, 0]
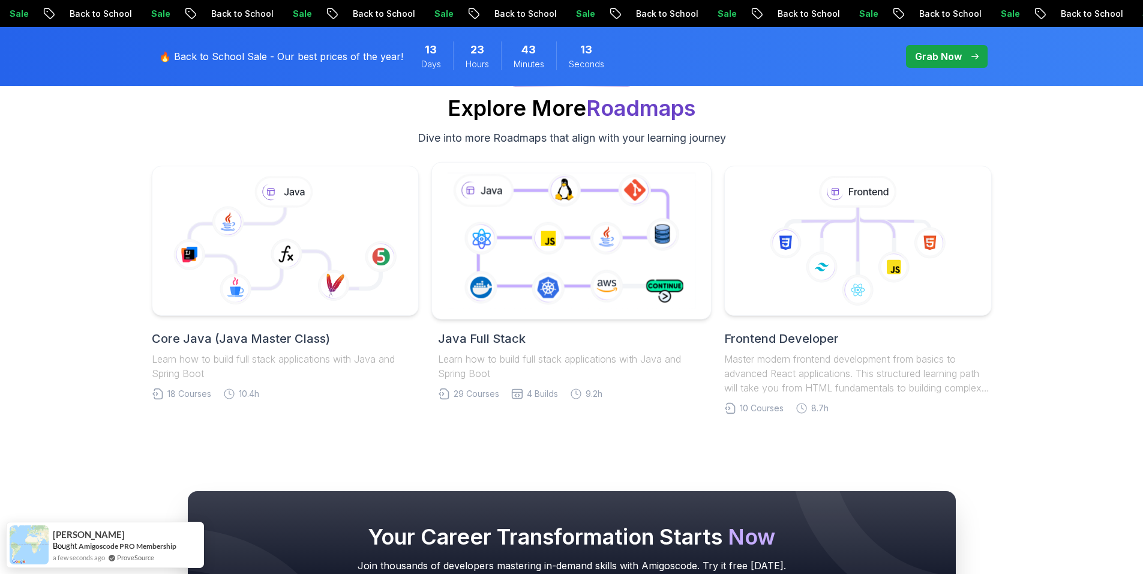
click at [518, 239] on icon at bounding box center [572, 240] width 254 height 141
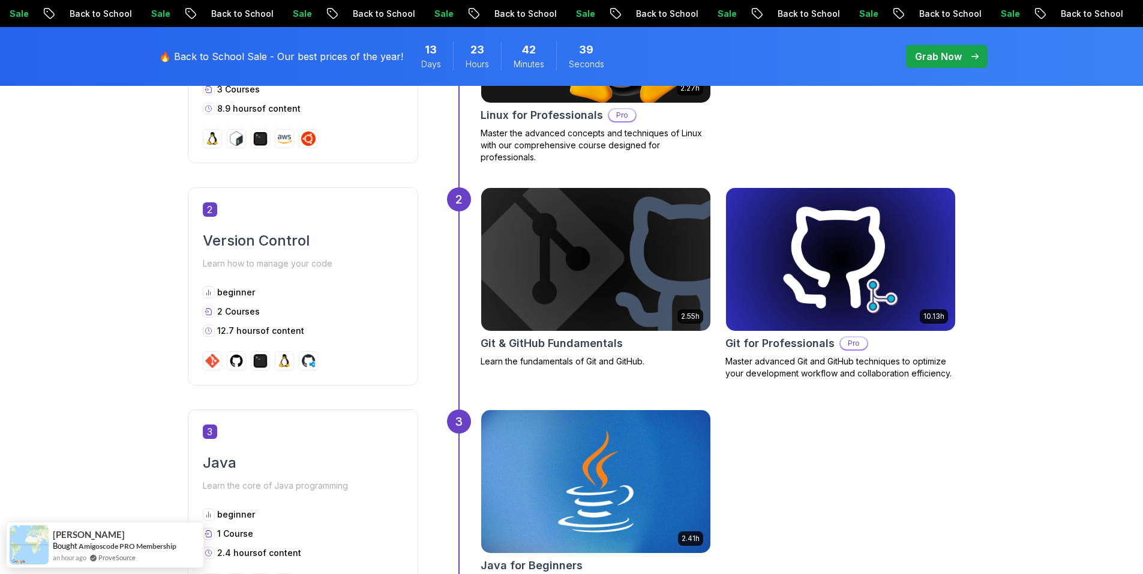
scroll to position [100, 0]
